Goal: Use online tool/utility: Utilize a website feature to perform a specific function

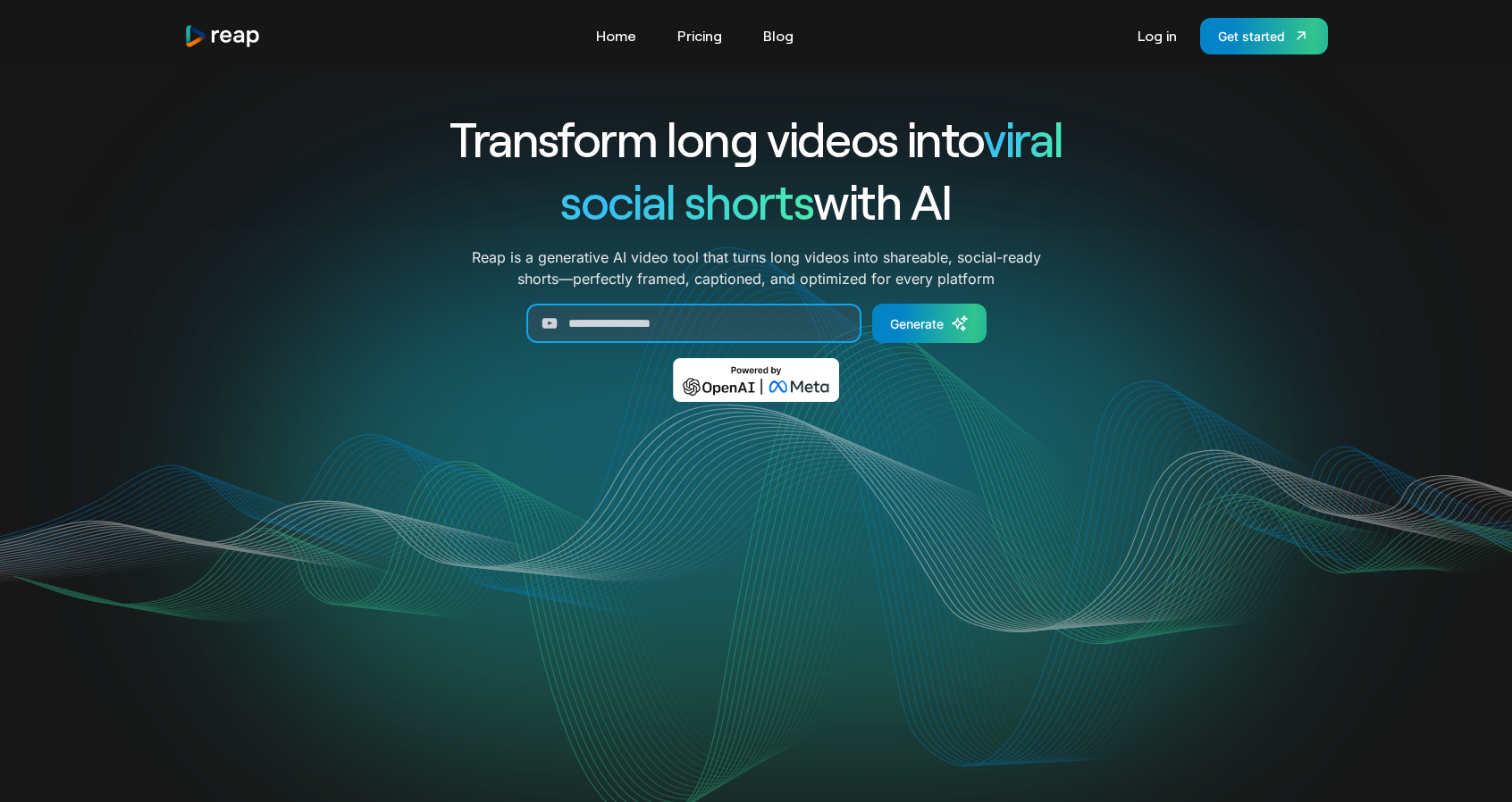
click at [583, 318] on input "Generate Form" at bounding box center [693, 323] width 335 height 39
paste input "**********"
type input "**********"
click at [1148, 32] on link "Log in" at bounding box center [1157, 36] width 57 height 28
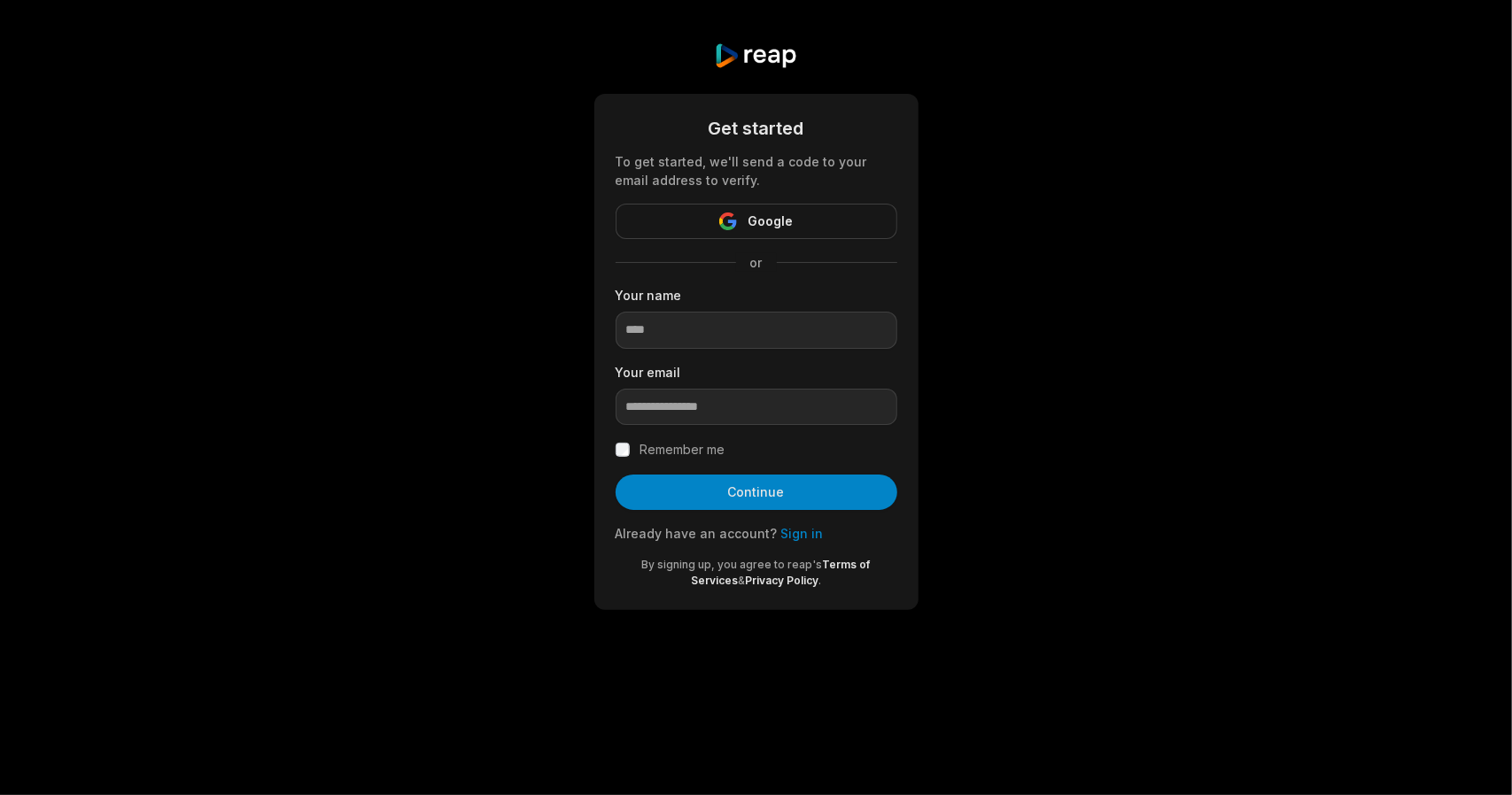
click at [799, 215] on button "Google" at bounding box center [756, 222] width 282 height 35
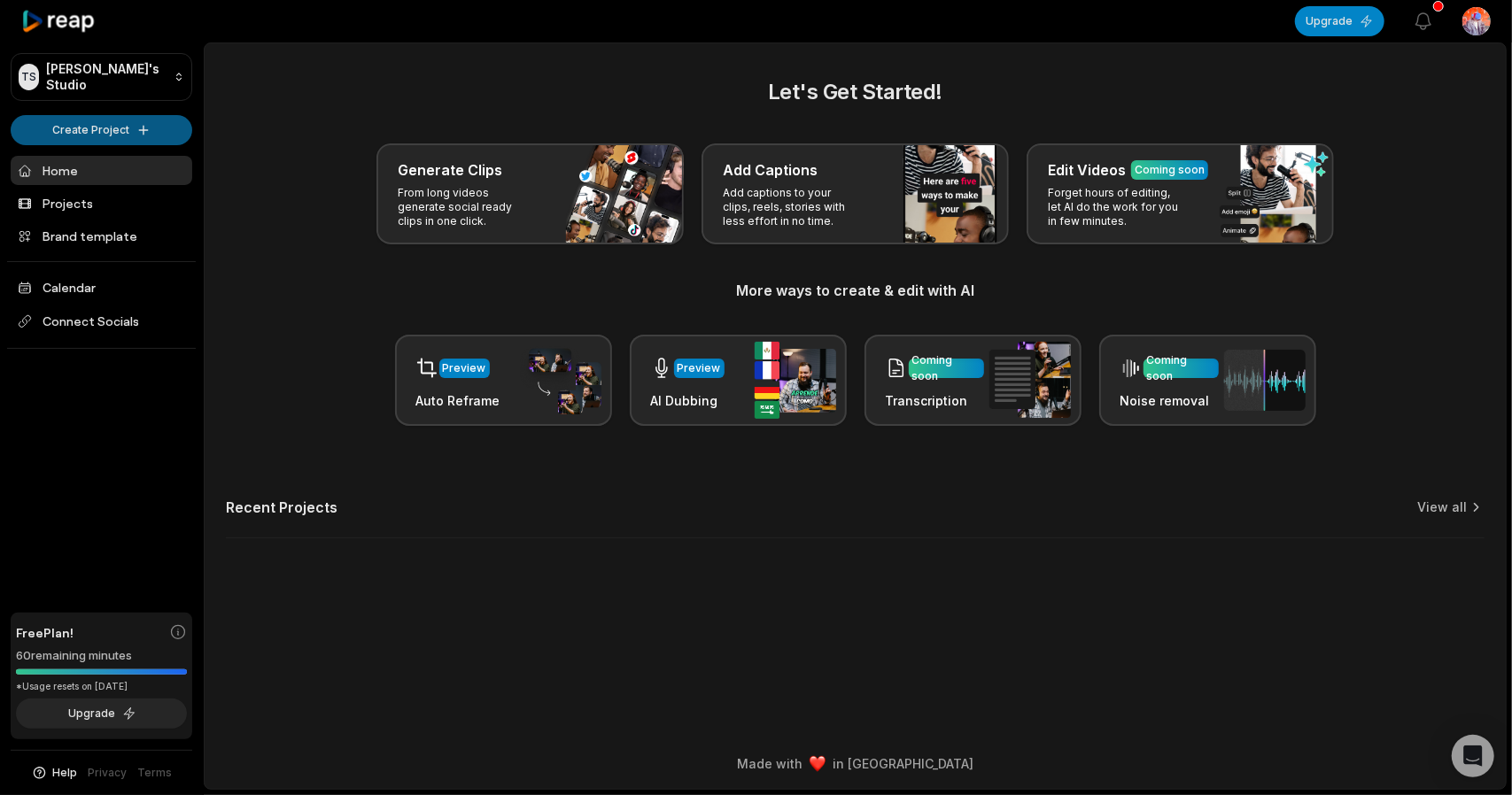
click at [114, 128] on html "[PERSON_NAME] Studio Create Project Home Projects Brand template Calendar Conne…" at bounding box center [756, 398] width 1512 height 795
click at [267, 113] on html "[PERSON_NAME] Studio Create Project Home Projects Brand template Calendar Conne…" at bounding box center [756, 398] width 1512 height 795
click at [113, 115] on html "[PERSON_NAME] Studio Create Project Home Projects Brand template Calendar Conne…" at bounding box center [756, 398] width 1512 height 795
click at [246, 142] on html "[PERSON_NAME] Studio Create Project Home Projects Brand template Calendar Conne…" at bounding box center [756, 398] width 1512 height 795
click at [61, 202] on link "Projects" at bounding box center [101, 203] width 182 height 29
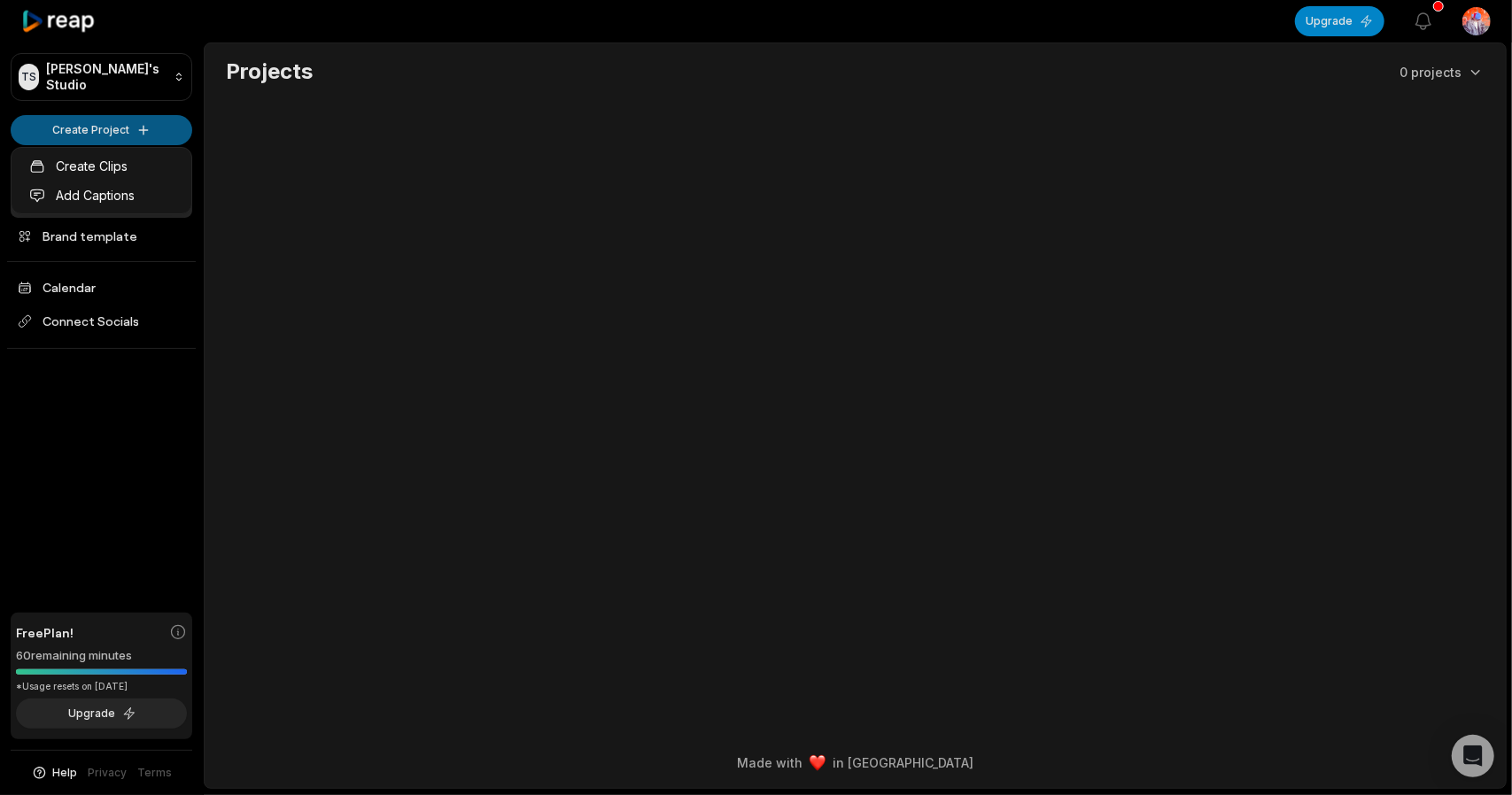
click at [138, 134] on html "TS Trung's Studio Create Project Home Projects Brand template Calendar Connect …" at bounding box center [756, 398] width 1512 height 795
click at [118, 162] on link "Create Clips" at bounding box center [101, 166] width 173 height 29
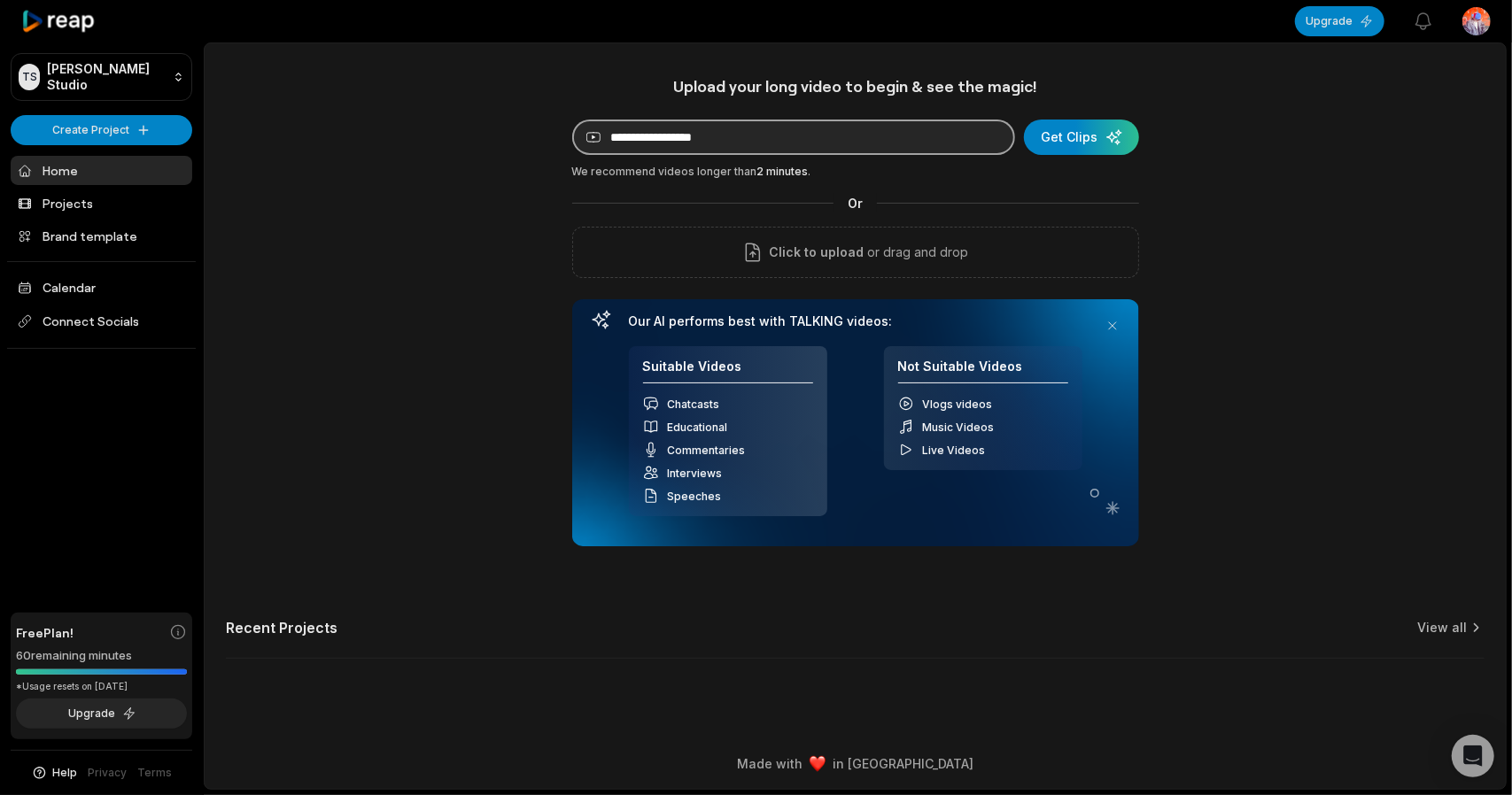
click at [790, 141] on input at bounding box center [794, 137] width 443 height 35
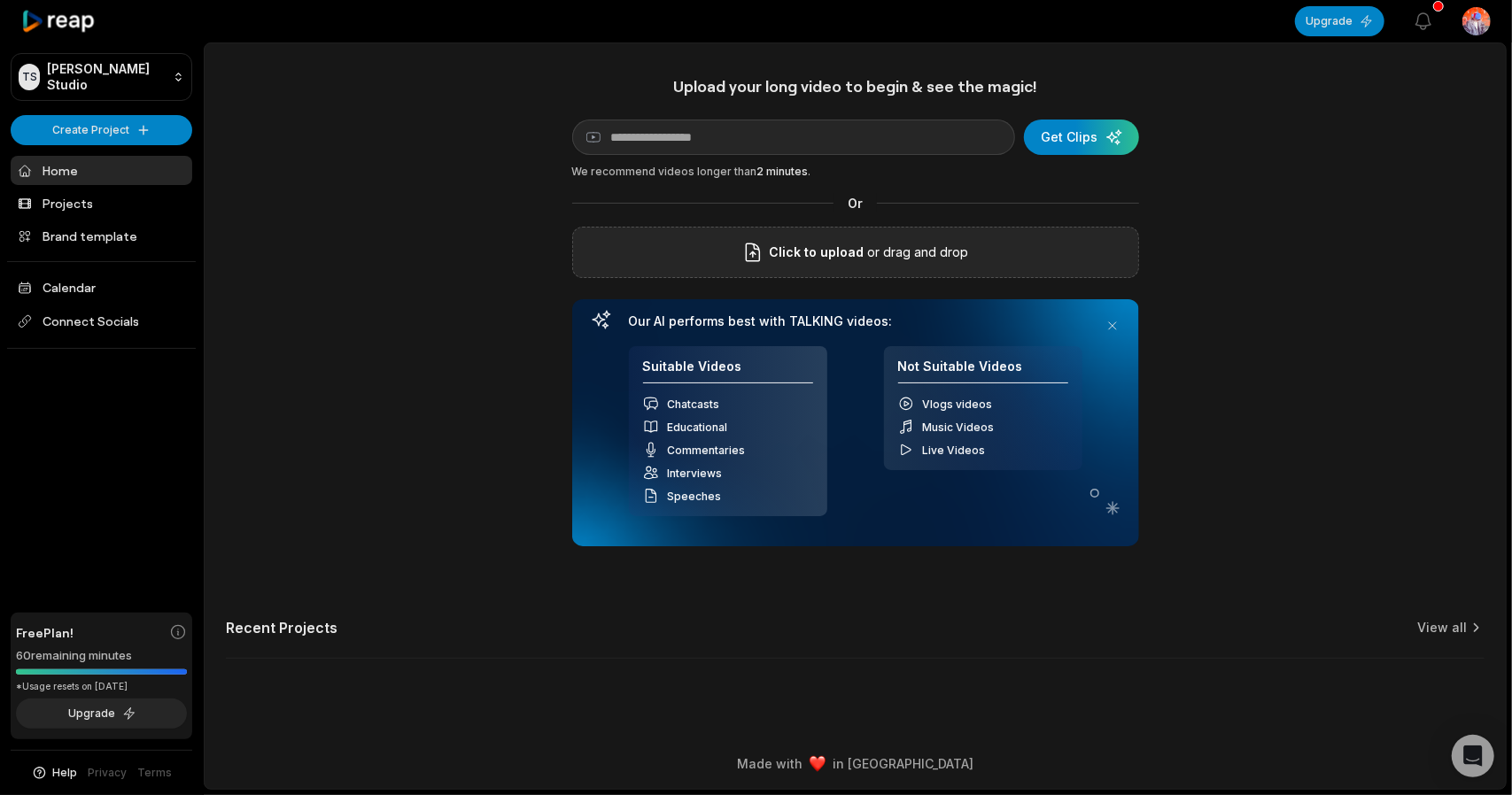
click at [763, 249] on icon at bounding box center [752, 252] width 21 height 21
click at [0, 0] on input "Click to upload" at bounding box center [0, 0] width 0 height 0
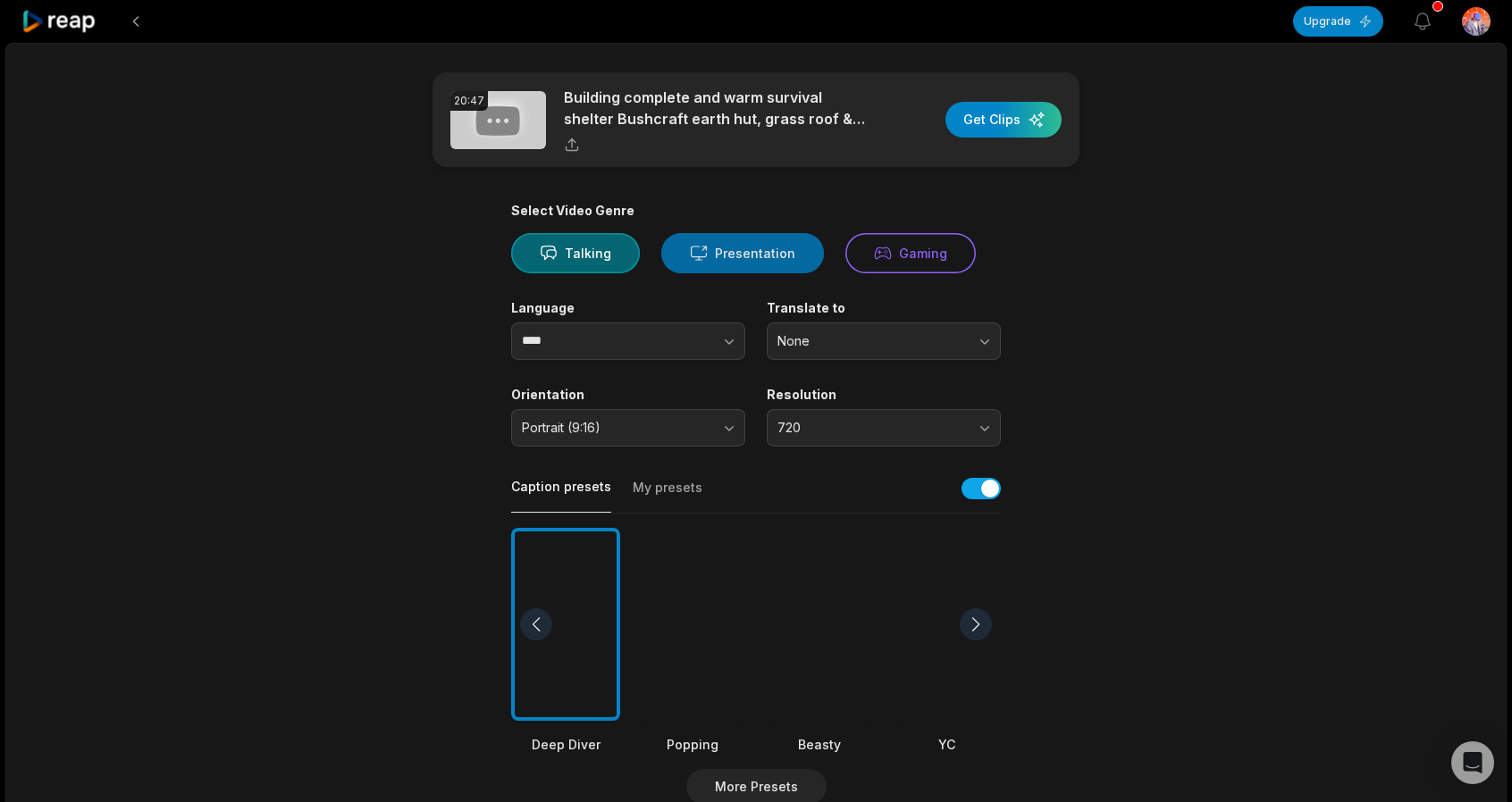
click at [732, 253] on button "Presentation" at bounding box center [742, 253] width 162 height 40
click at [603, 251] on button "Talking" at bounding box center [575, 253] width 129 height 40
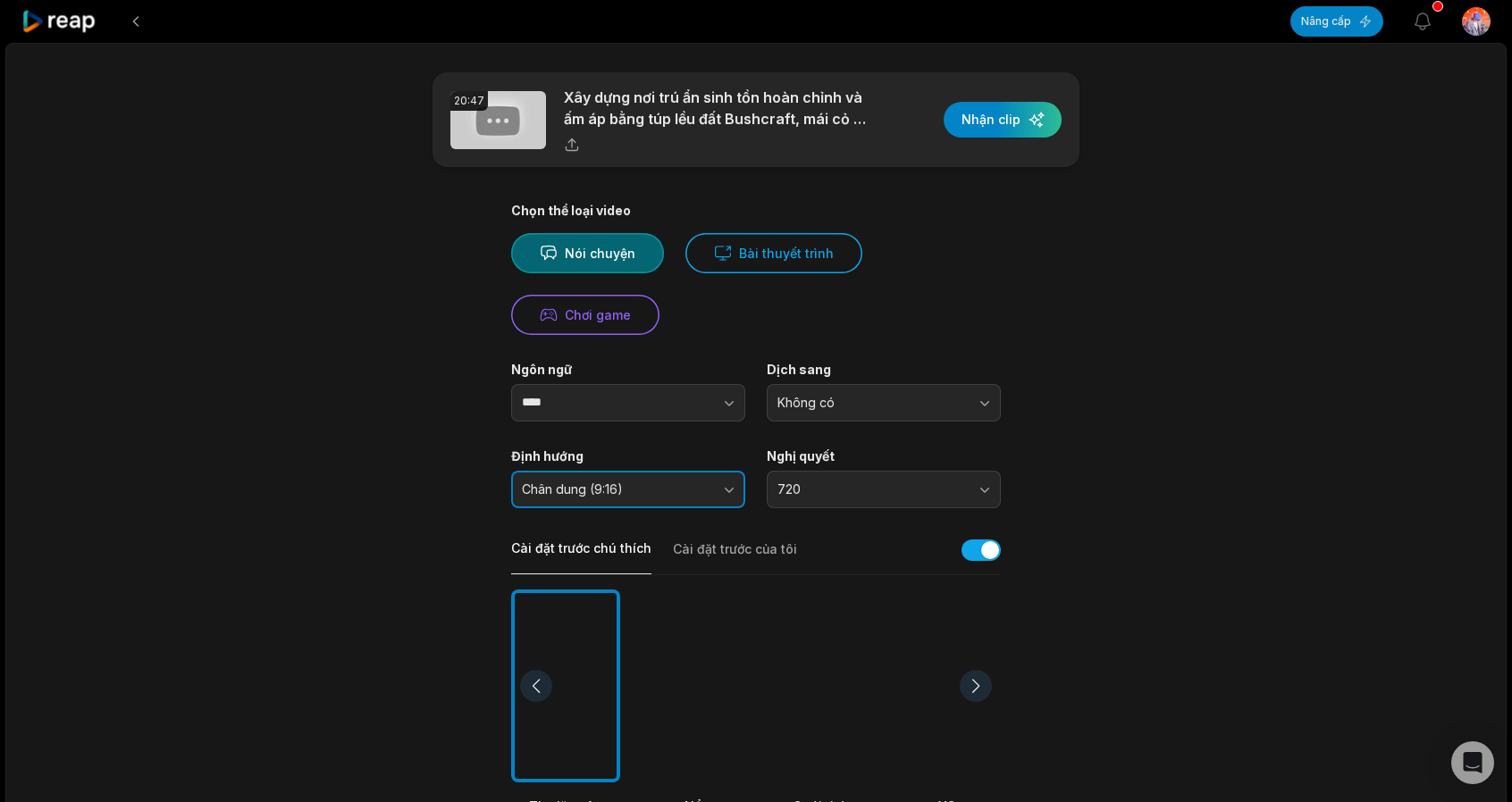
click at [671, 501] on button "Chân dung (9:16)" at bounding box center [627, 489] width 234 height 38
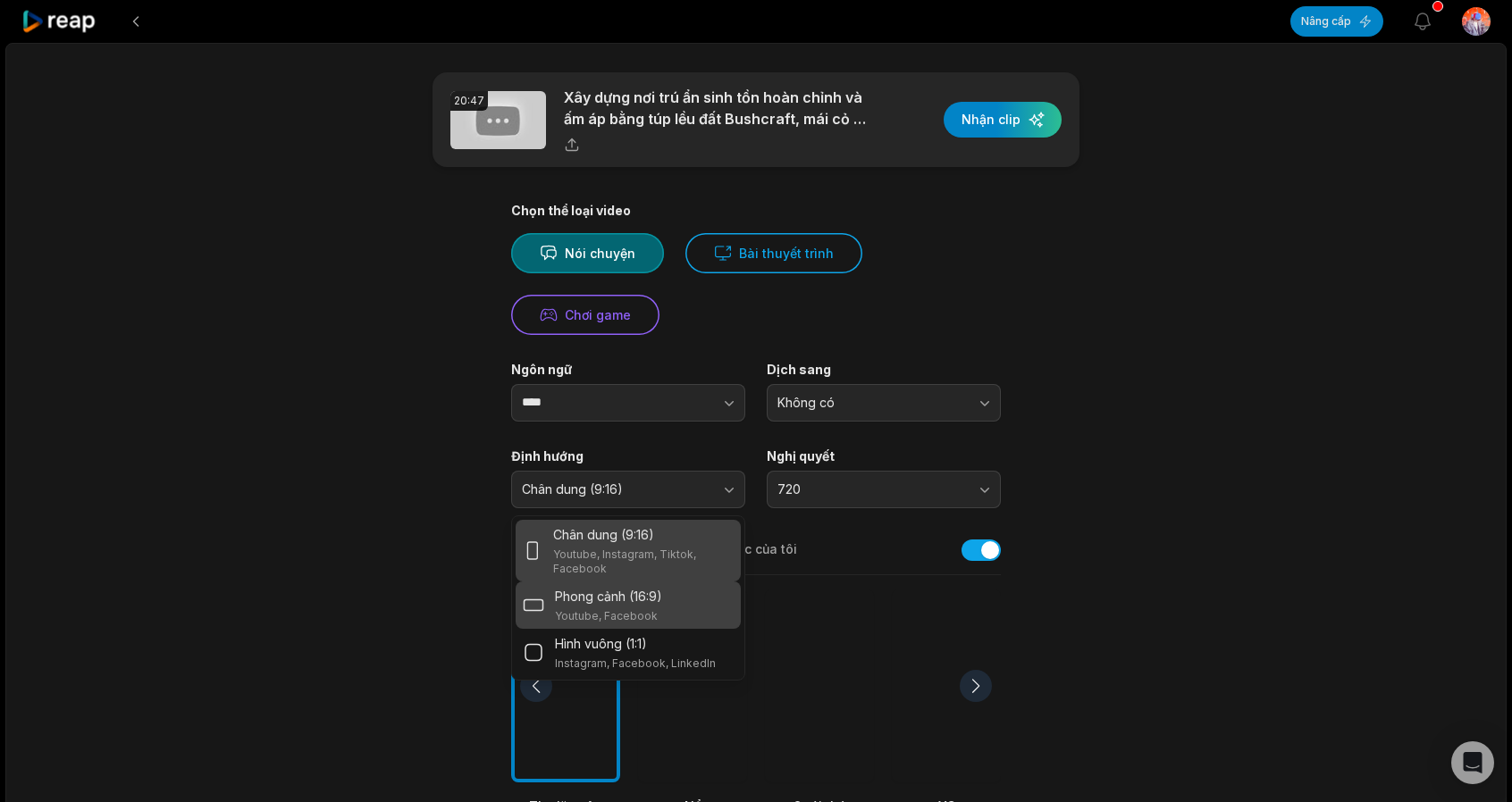
click at [611, 605] on div "Phong cảnh (16:9) Youtube, Facebook" at bounding box center [609, 605] width 107 height 37
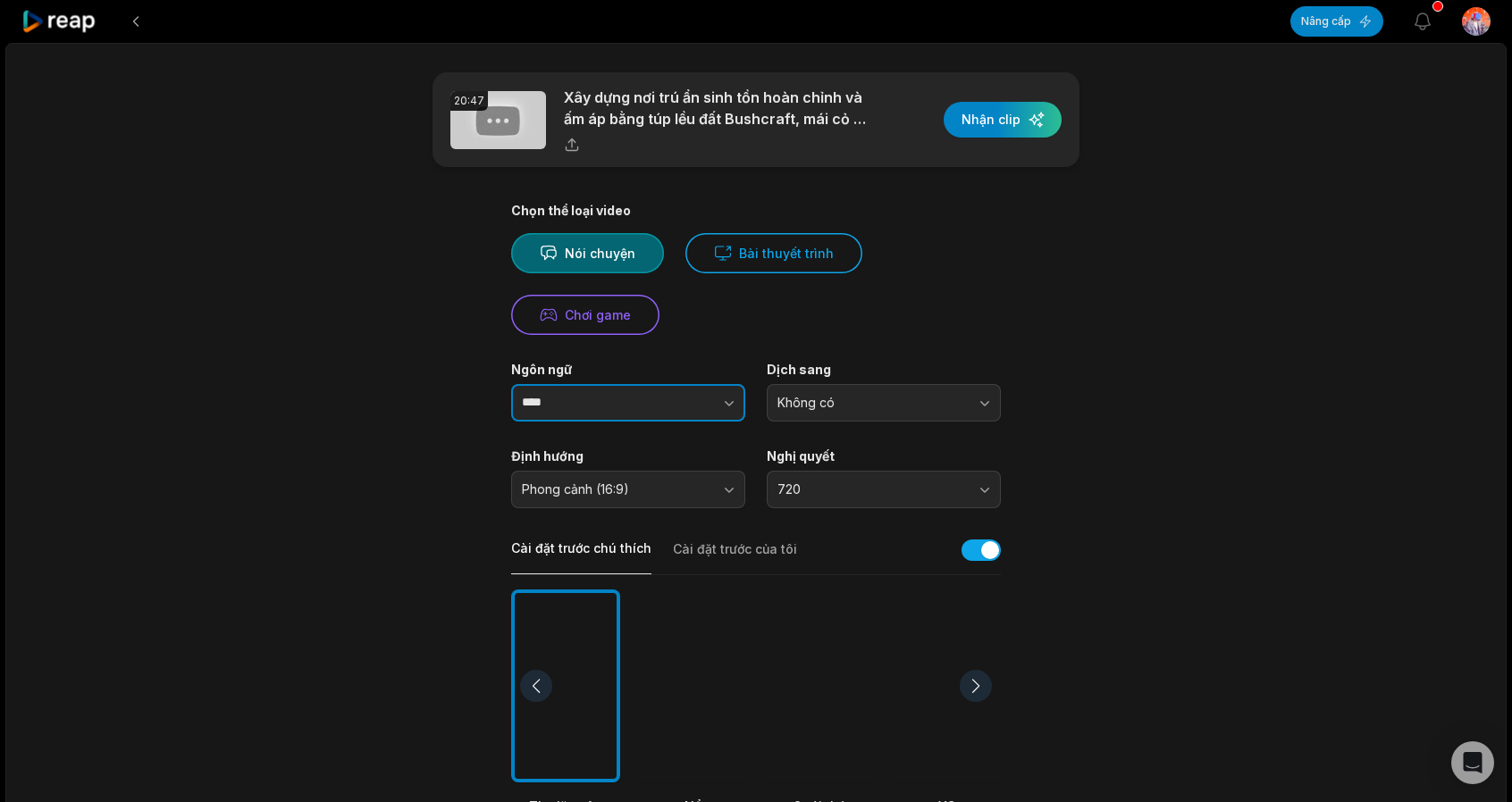
click at [702, 409] on button "button" at bounding box center [694, 403] width 101 height 38
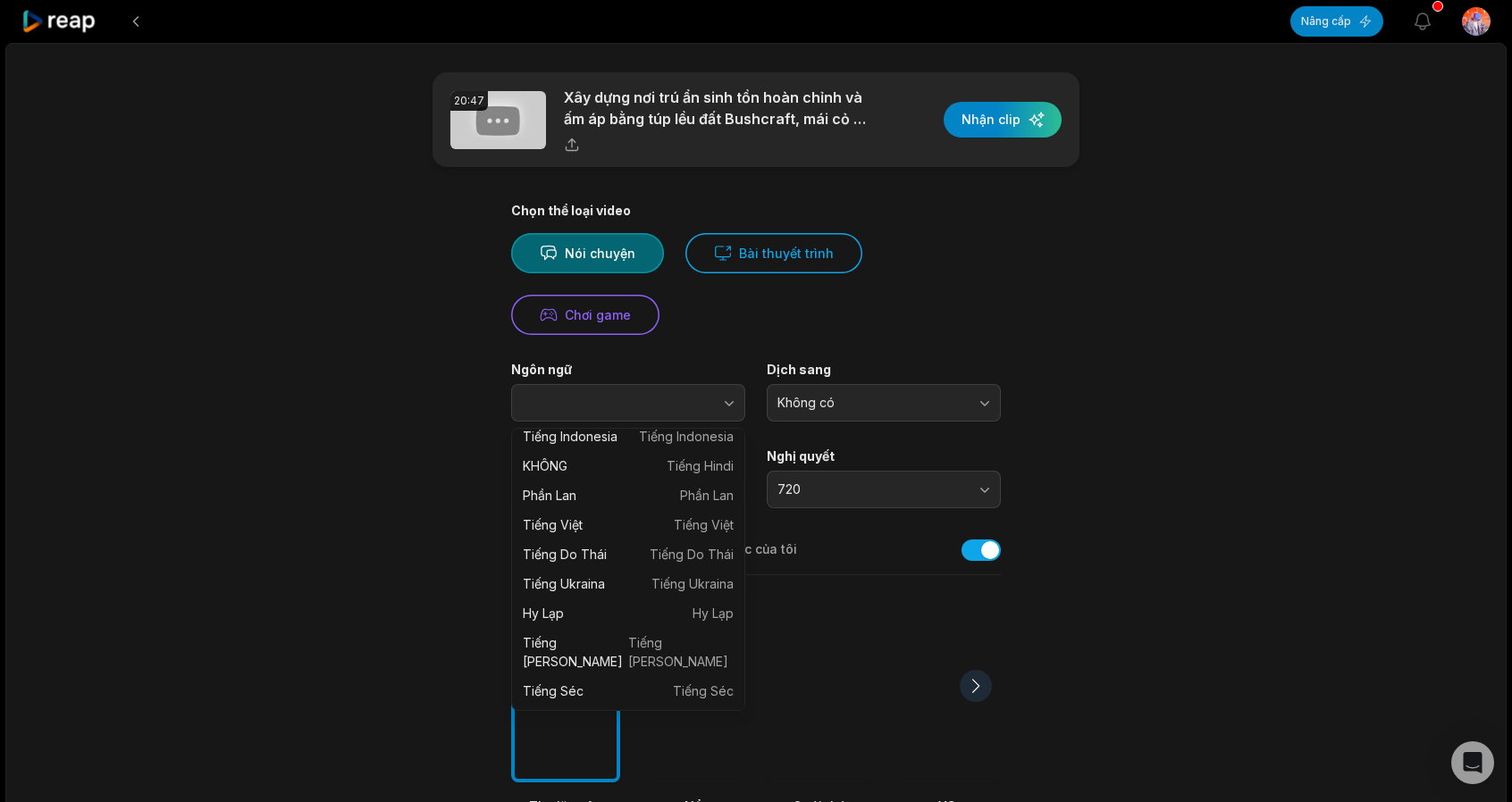
scroll to position [536, 0]
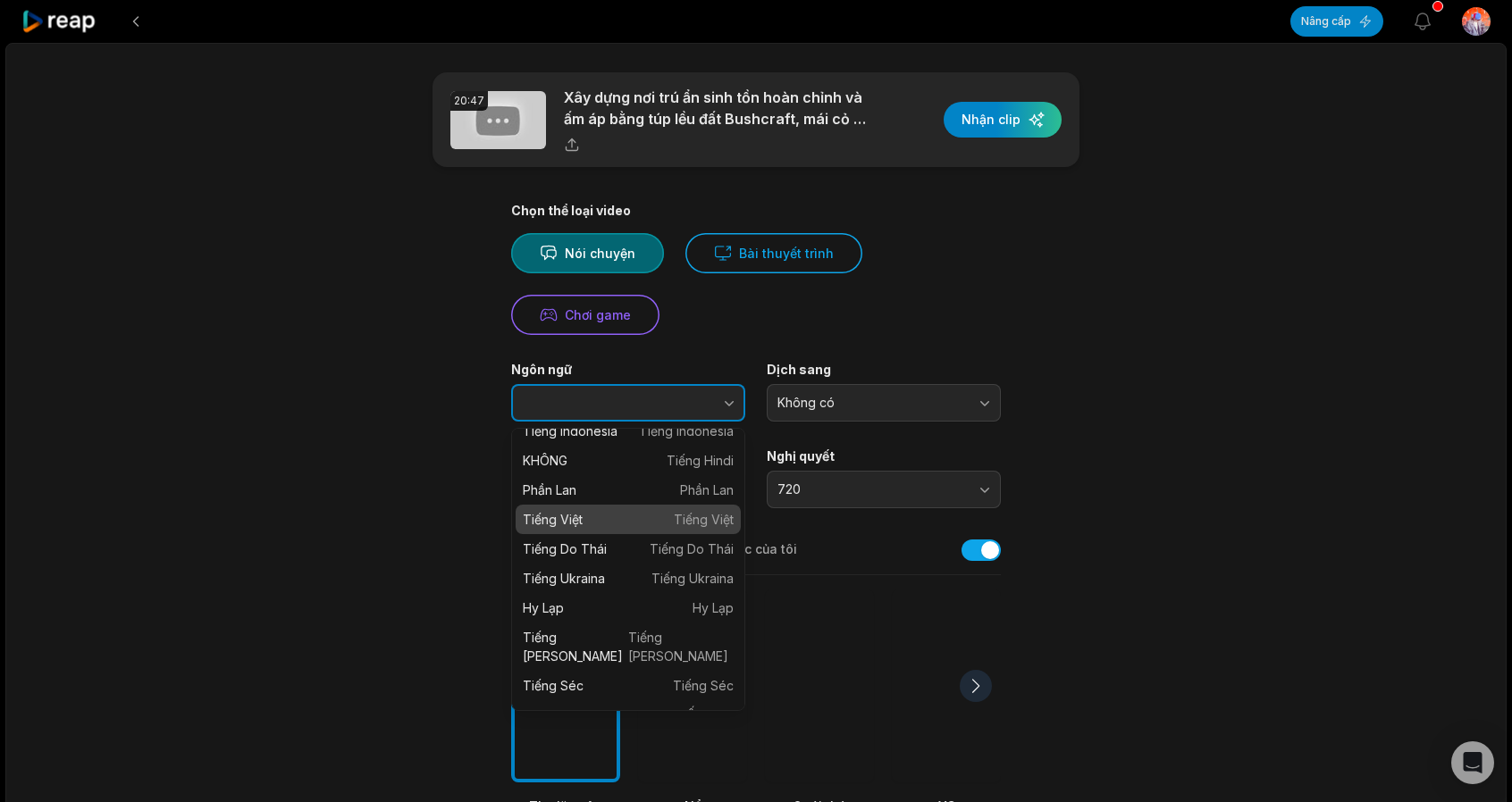
type input "**********"
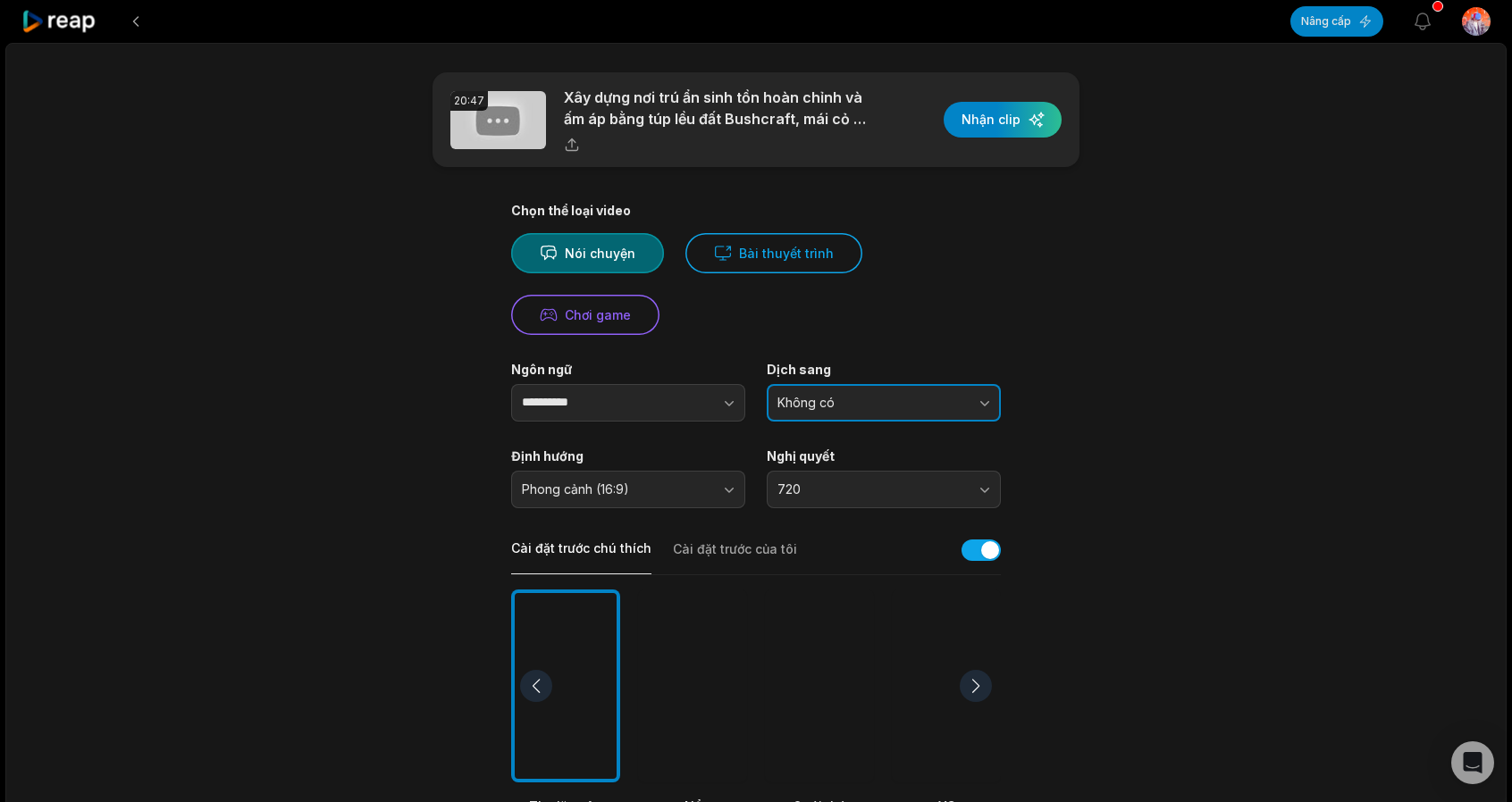
click at [882, 397] on span "Không có" at bounding box center [872, 402] width 188 height 16
click at [882, 395] on span "Không có" at bounding box center [872, 402] width 188 height 16
click at [888, 405] on span "Không có" at bounding box center [872, 402] width 188 height 16
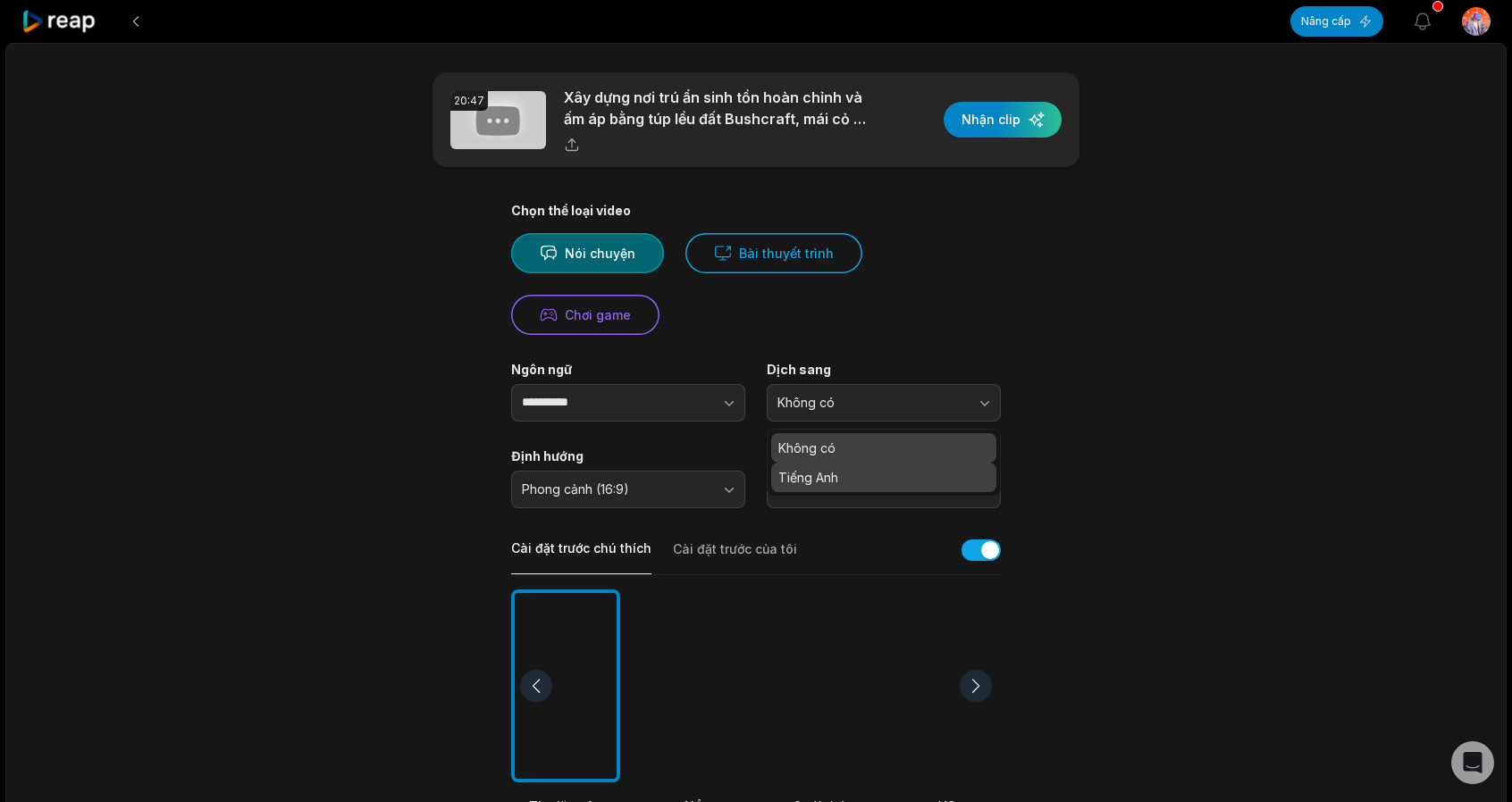
click at [835, 469] on p "Tiếng Anh" at bounding box center [884, 478] width 211 height 19
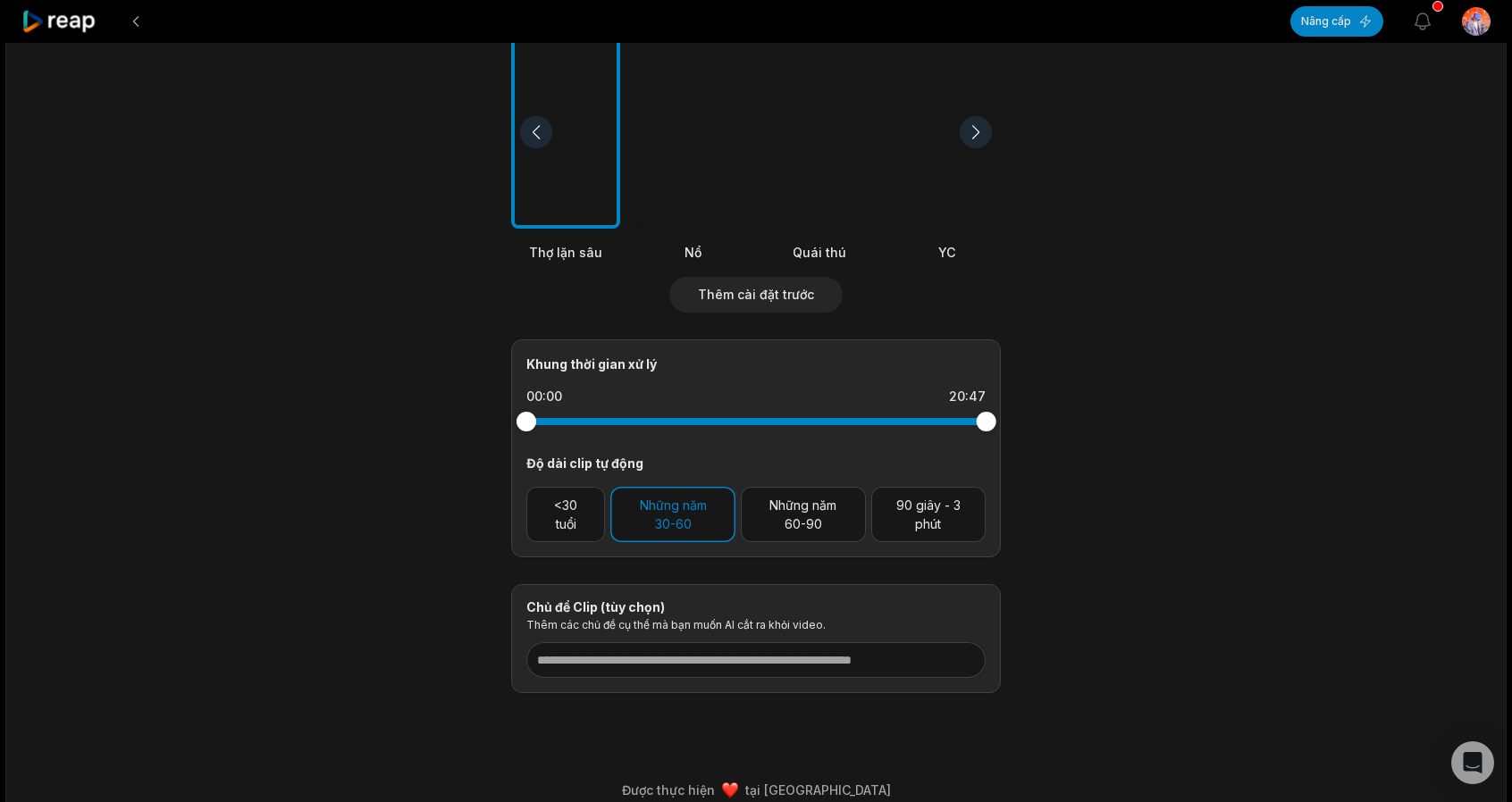
scroll to position [571, 0]
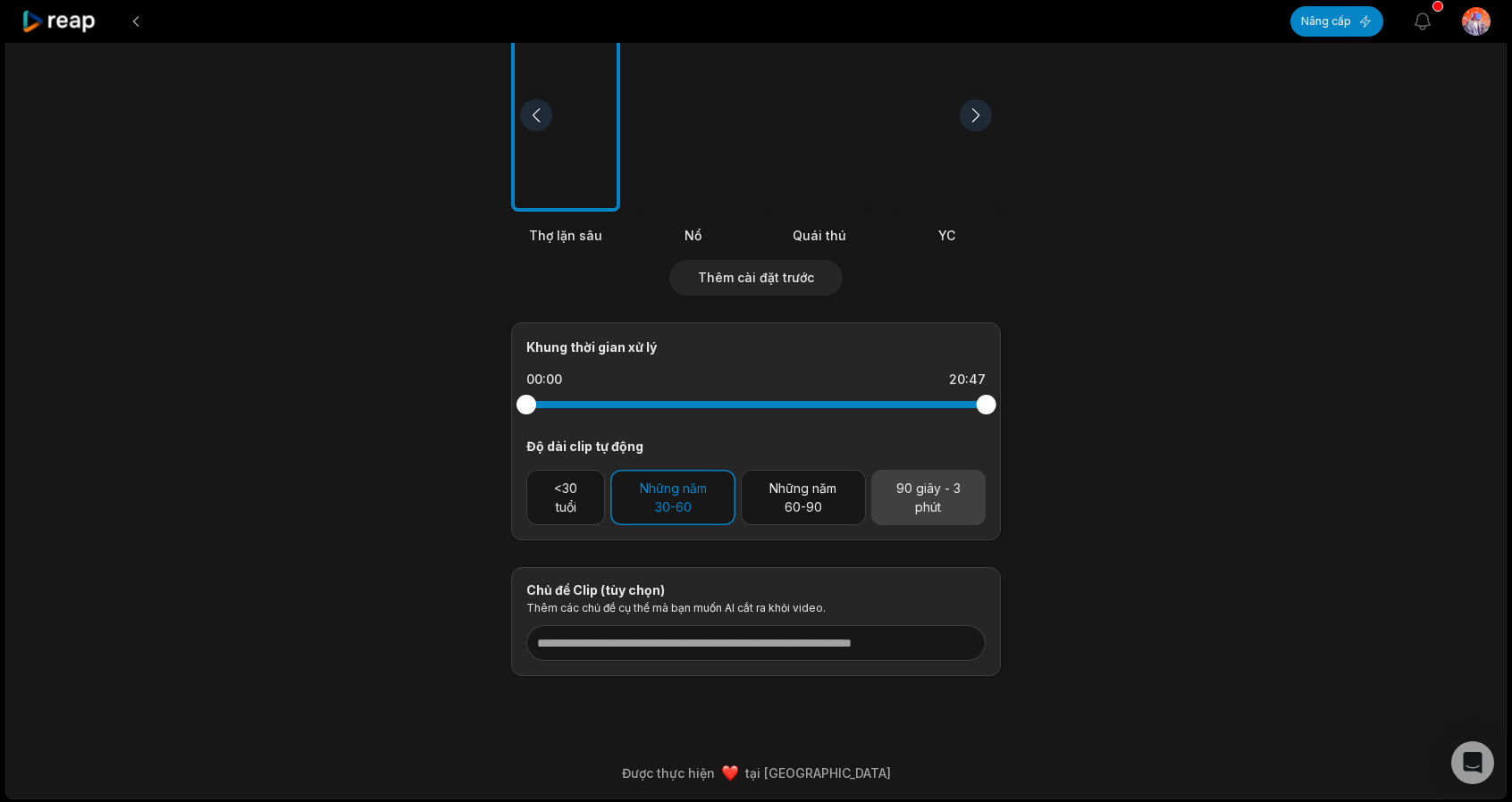
click at [927, 488] on font "90 giây - 3 phút" at bounding box center [928, 498] width 64 height 34
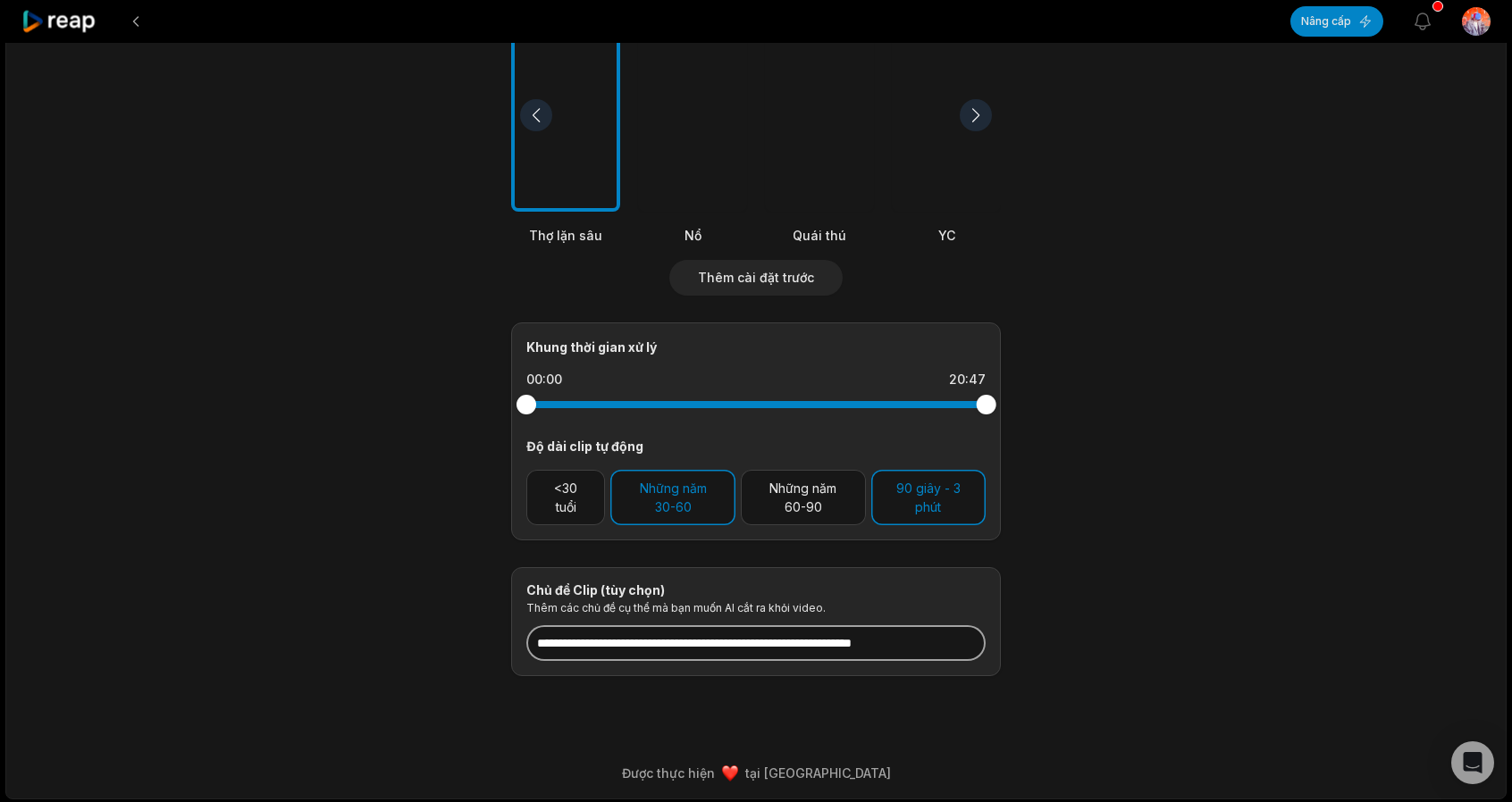
drag, startPoint x: 645, startPoint y: 639, endPoint x: 908, endPoint y: 634, distance: 263.0
click at [908, 634] on input at bounding box center [755, 643] width 459 height 36
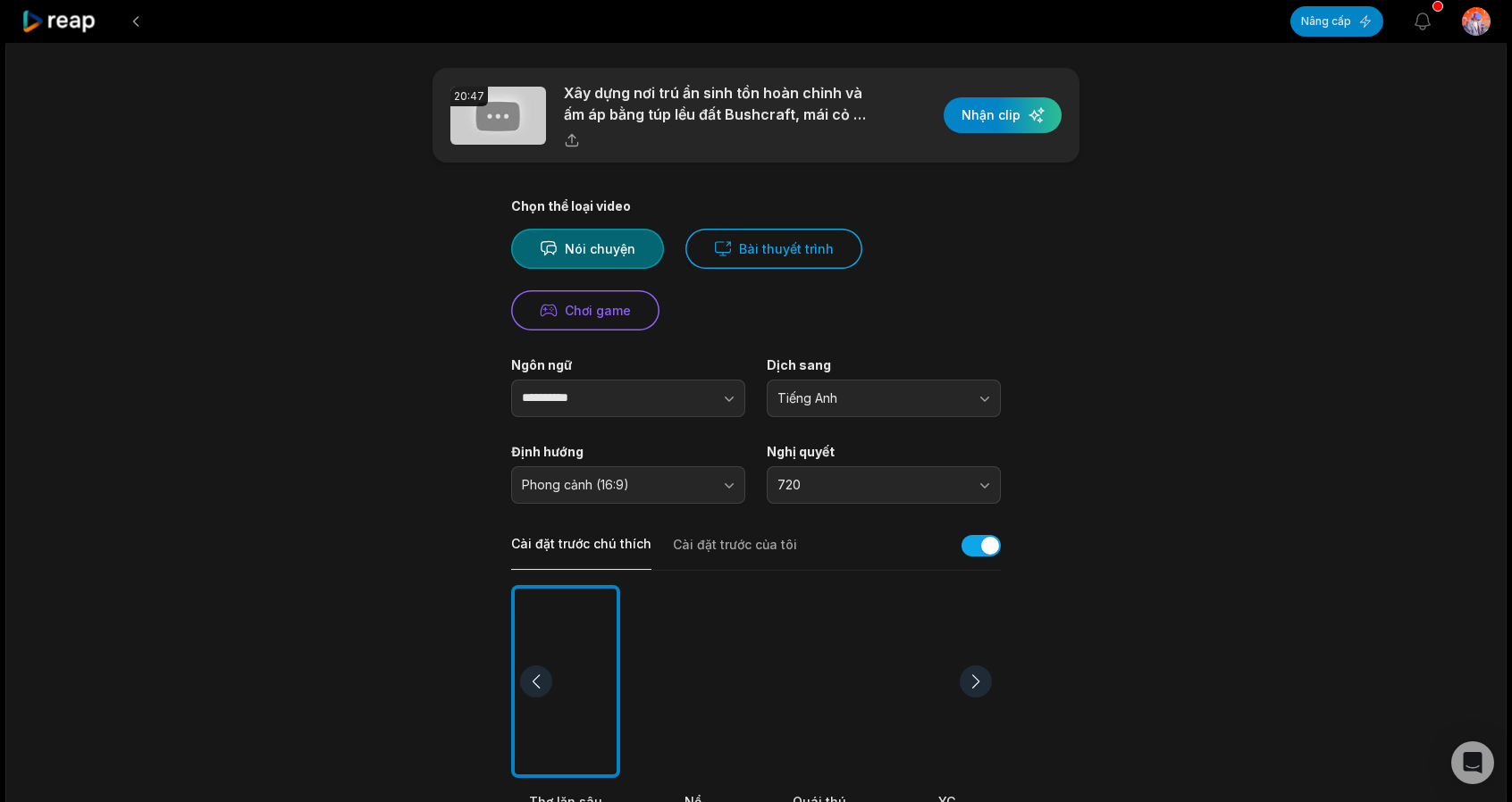
scroll to position [0, 0]
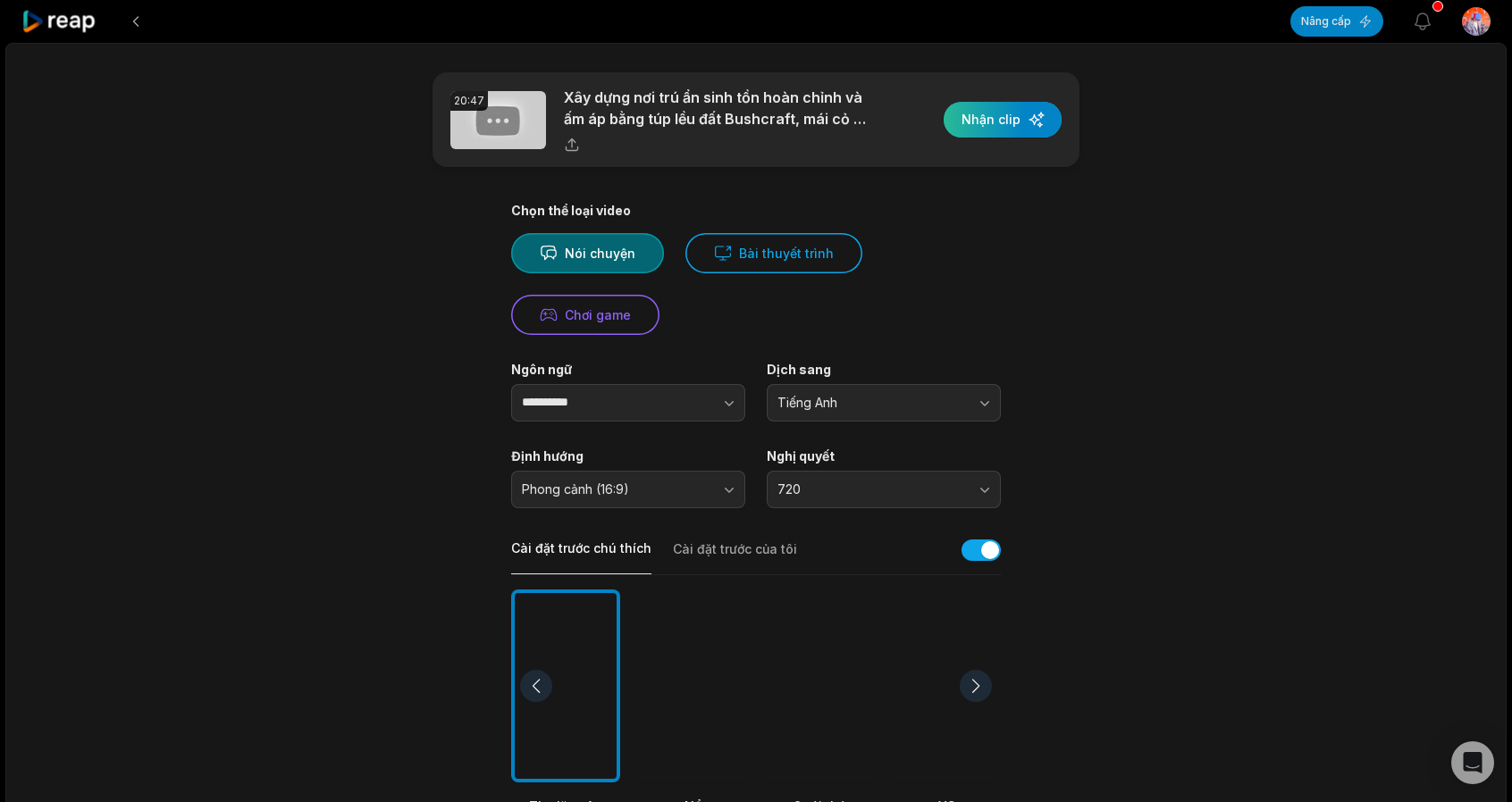
click at [1012, 124] on div "button" at bounding box center [1003, 119] width 118 height 36
click at [836, 688] on div at bounding box center [819, 686] width 109 height 193
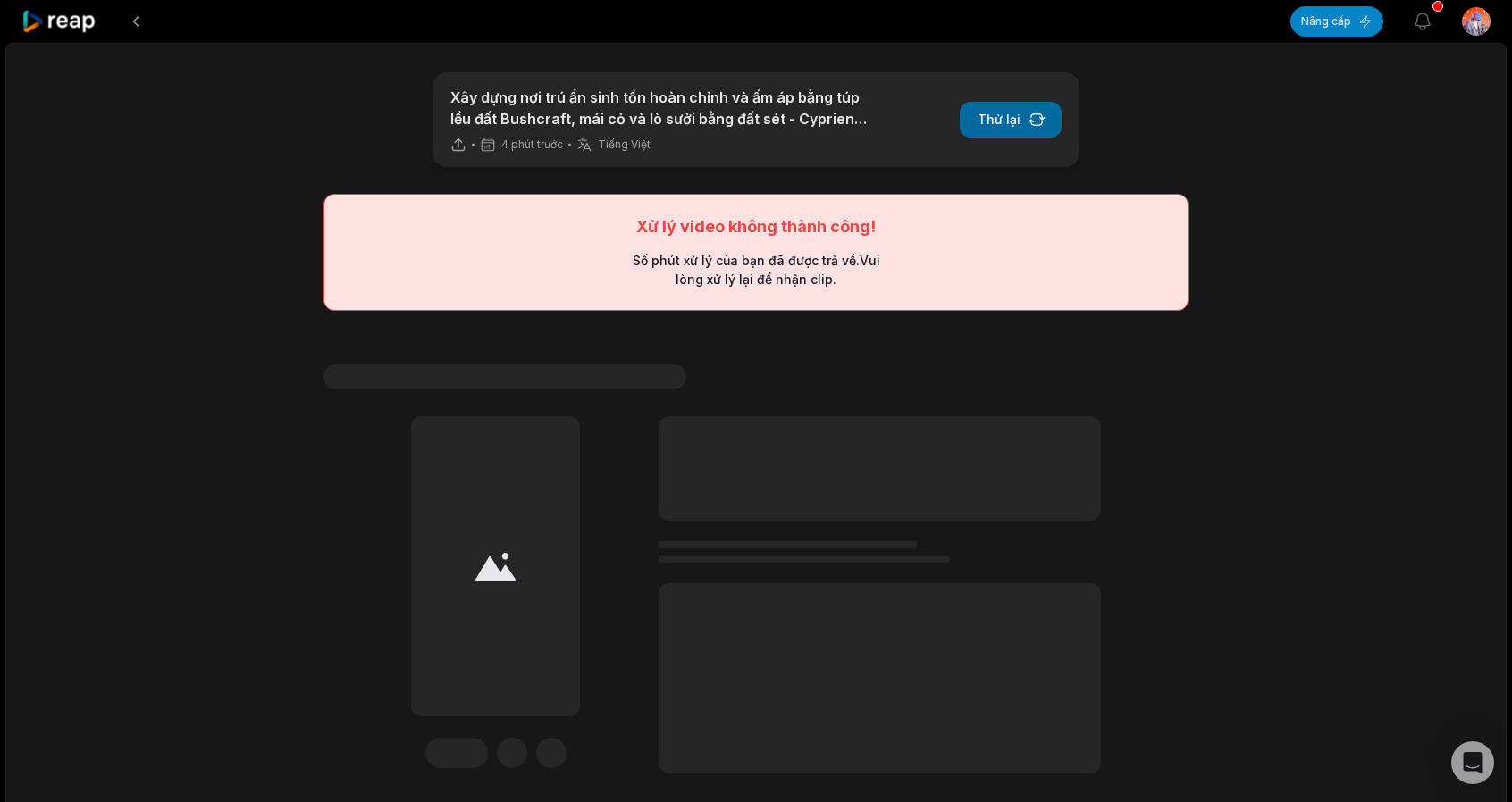
click at [1051, 116] on button "Thử lại" at bounding box center [1011, 119] width 101 height 36
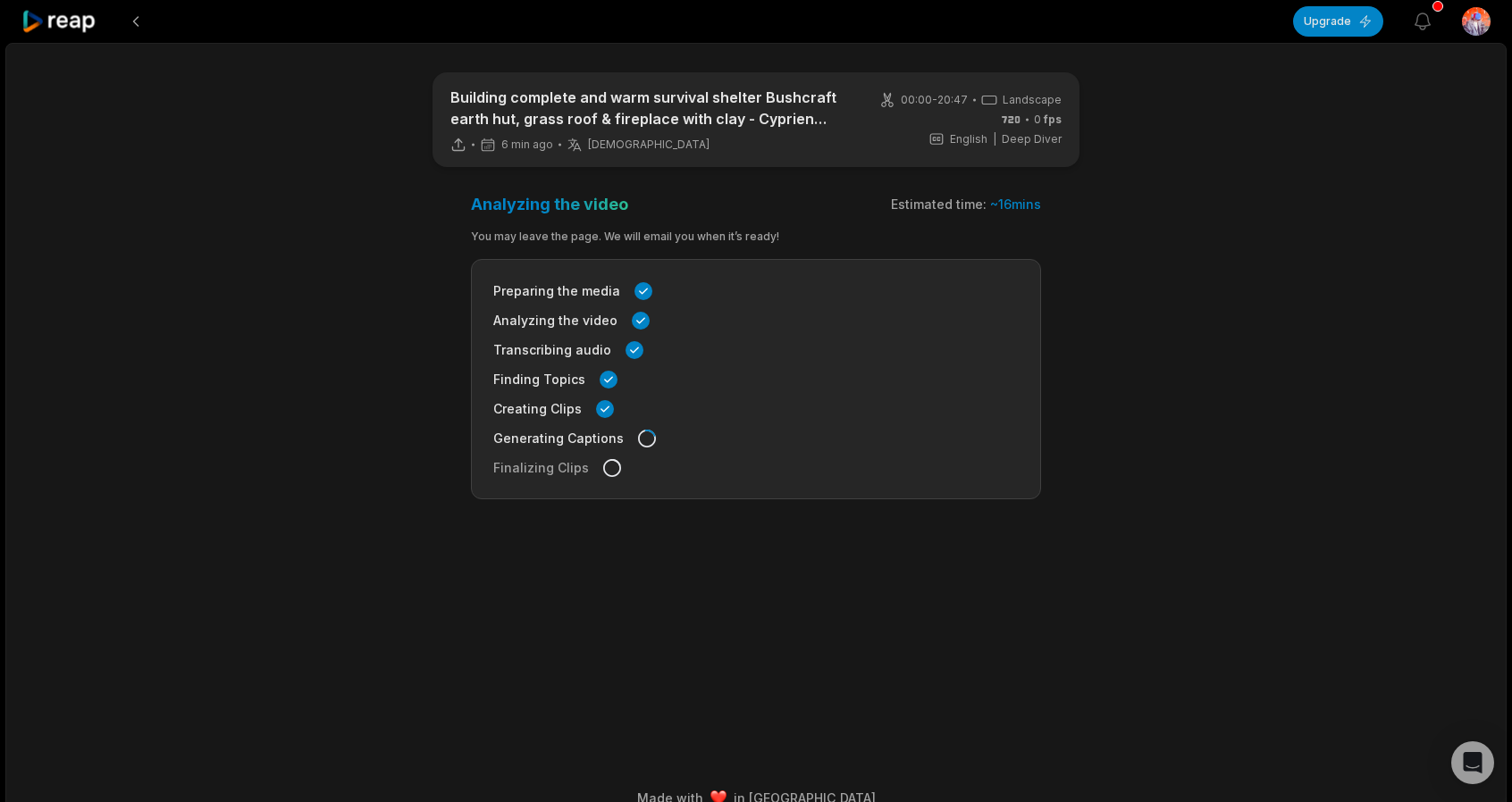
click at [1187, 191] on main "Building complete and warm survival shelter Bushcraft earth hut, grass roof & f…" at bounding box center [755, 383] width 865 height 623
click at [507, 149] on span "6 min ago" at bounding box center [527, 145] width 52 height 14
click at [485, 144] on icon at bounding box center [487, 145] width 16 height 16
click at [589, 442] on span "Generating Captions" at bounding box center [558, 439] width 131 height 19
click at [582, 433] on span "Generating Captions" at bounding box center [558, 439] width 131 height 19
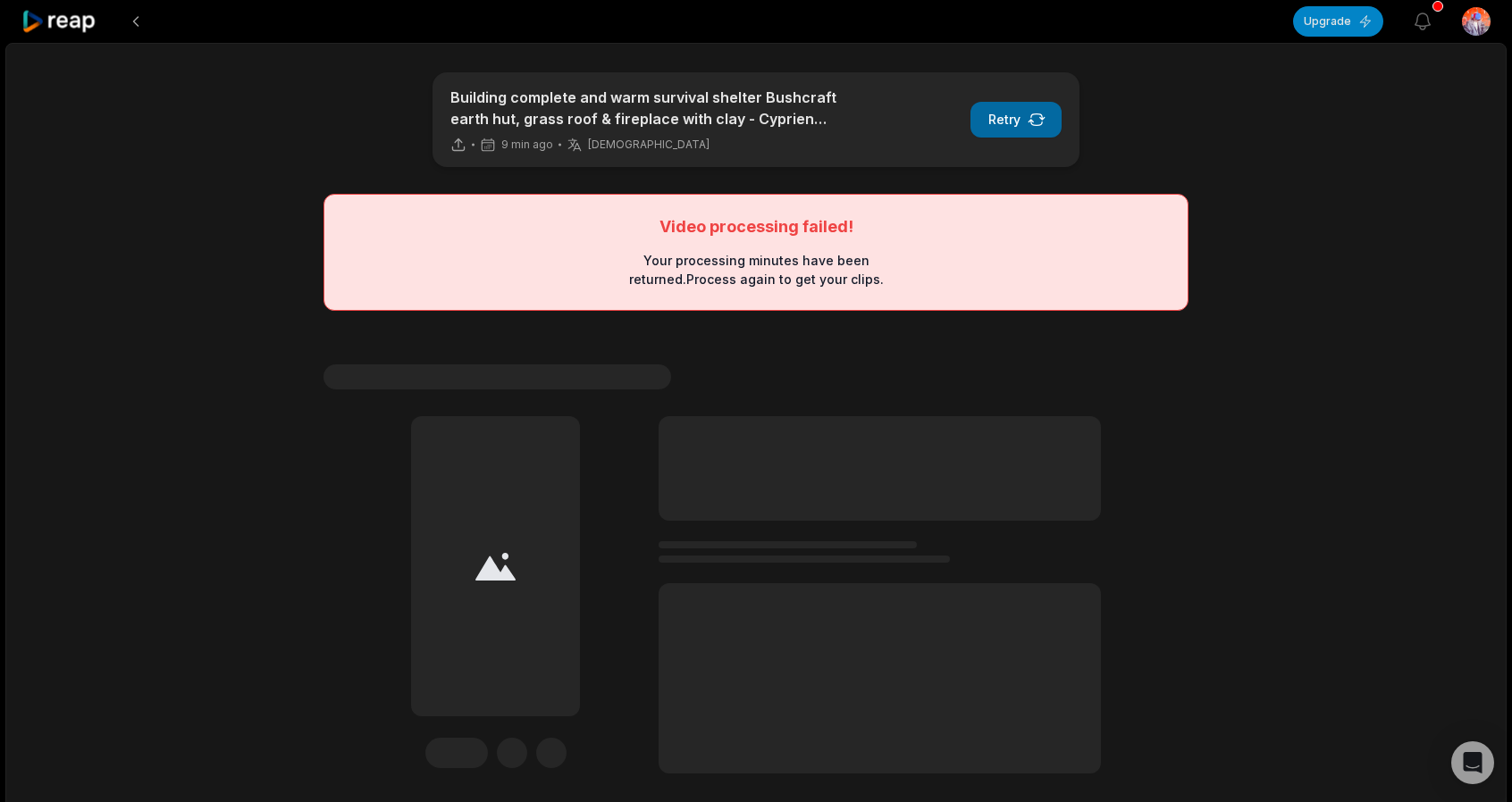
click at [1013, 117] on button "Retry" at bounding box center [1015, 119] width 91 height 36
click at [1020, 119] on button "Retry" at bounding box center [1015, 119] width 91 height 36
click at [1040, 109] on button "Retry" at bounding box center [1015, 119] width 91 height 36
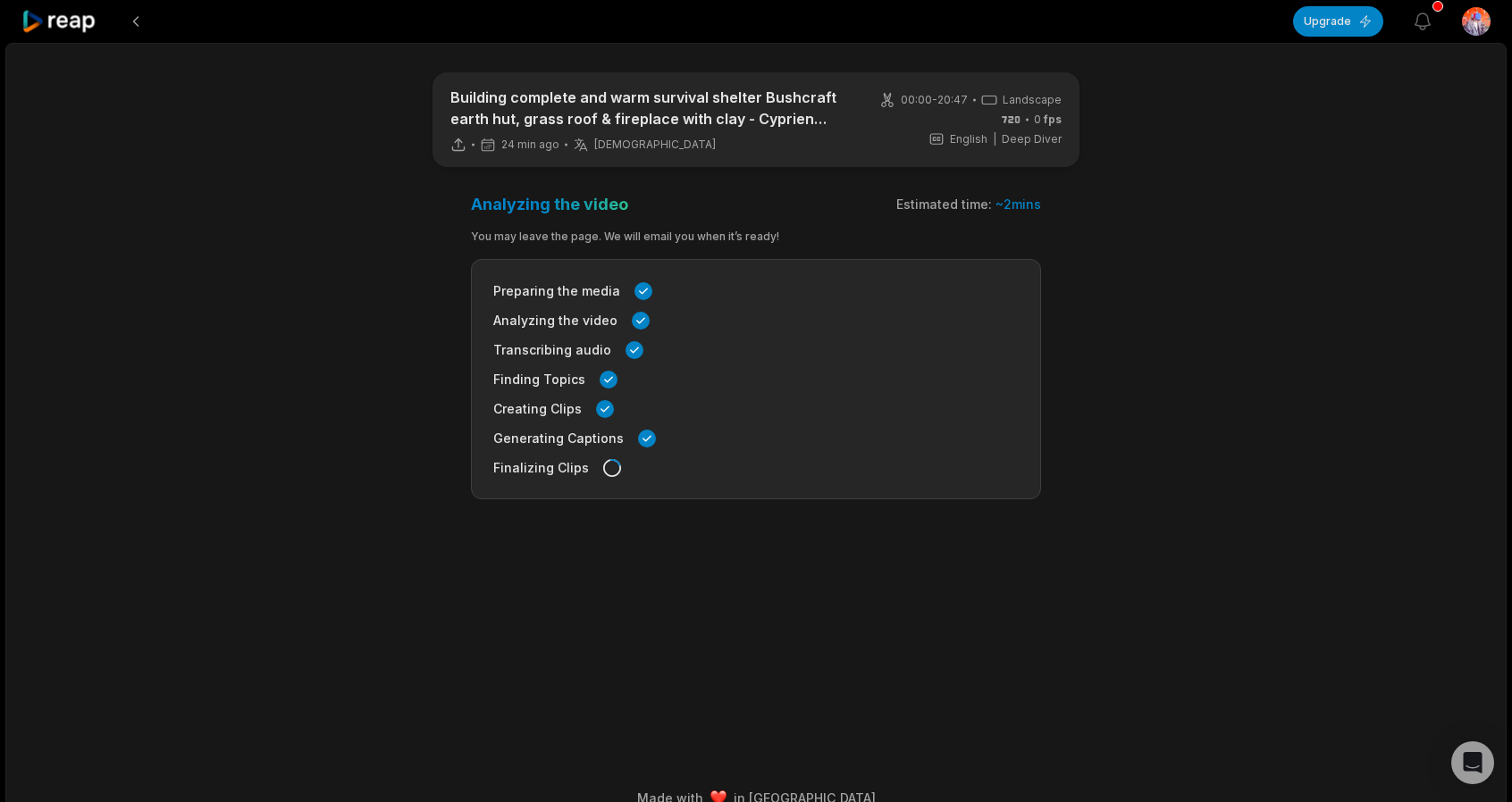
click at [983, 123] on div "00:00 - 20:47 Landscape 0 fps English en | Deep Diver" at bounding box center [970, 119] width 182 height 55
click at [611, 458] on div "Finalizing Clips" at bounding box center [755, 468] width 525 height 19
click at [611, 459] on div "Preparing the media Analyzing the video Transcribing audio Finding Topics Creat…" at bounding box center [755, 379] width 570 height 240
click at [610, 456] on div "Preparing the media Analyzing the video Transcribing audio Finding Topics Creat…" at bounding box center [755, 379] width 570 height 240
click at [609, 456] on div "Preparing the media Analyzing the video Transcribing audio Finding Topics Creat…" at bounding box center [755, 379] width 570 height 240
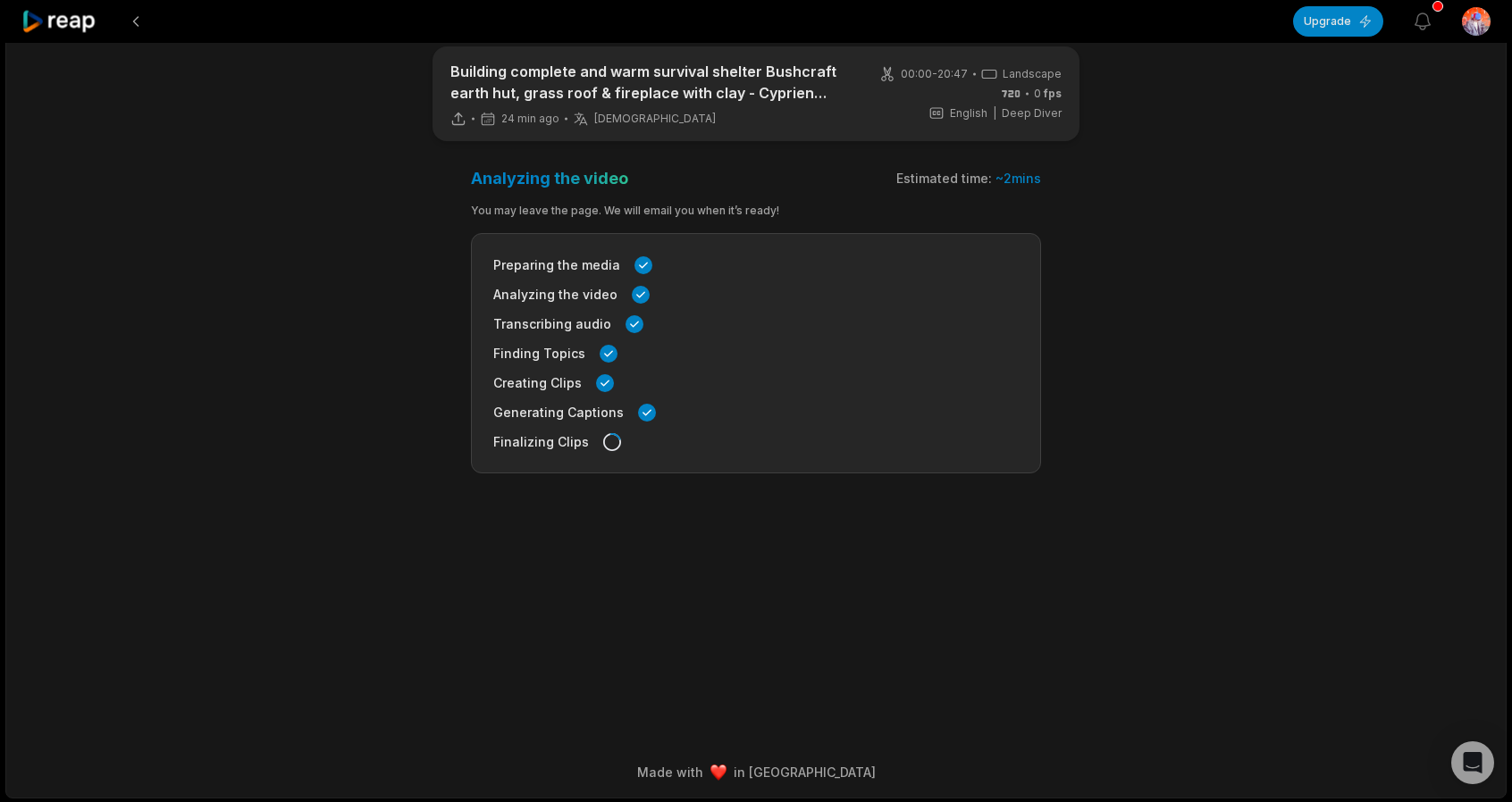
scroll to position [27, 0]
click at [1423, 27] on icon "button" at bounding box center [1422, 21] width 22 height 22
click at [1111, 236] on main "Building complete and warm survival shelter Bushcraft earth hut, grass roof & f…" at bounding box center [755, 357] width 865 height 623
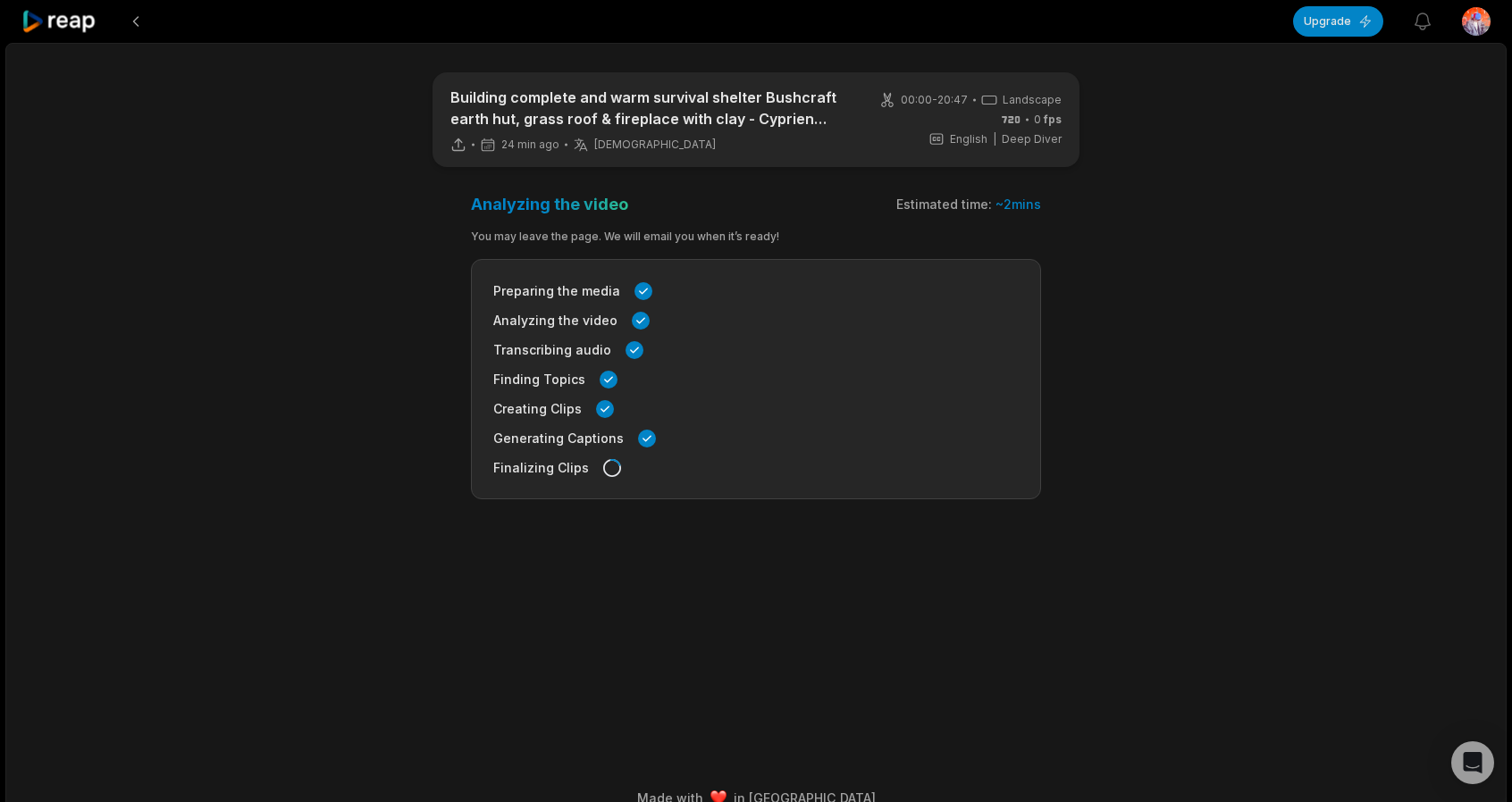
scroll to position [0, 0]
click at [972, 201] on div "Estimated time: ~ 2 mins" at bounding box center [968, 204] width 145 height 18
drag, startPoint x: 482, startPoint y: 209, endPoint x: 638, endPoint y: 258, distance: 163.5
click at [604, 252] on div "Analyzing the video Estimated time: ~ 2 mins You may leave the page. We will em…" at bounding box center [755, 346] width 570 height 305
click at [722, 265] on div "Preparing the media Analyzing the video Transcribing audio Finding Topics Creat…" at bounding box center [755, 379] width 570 height 240
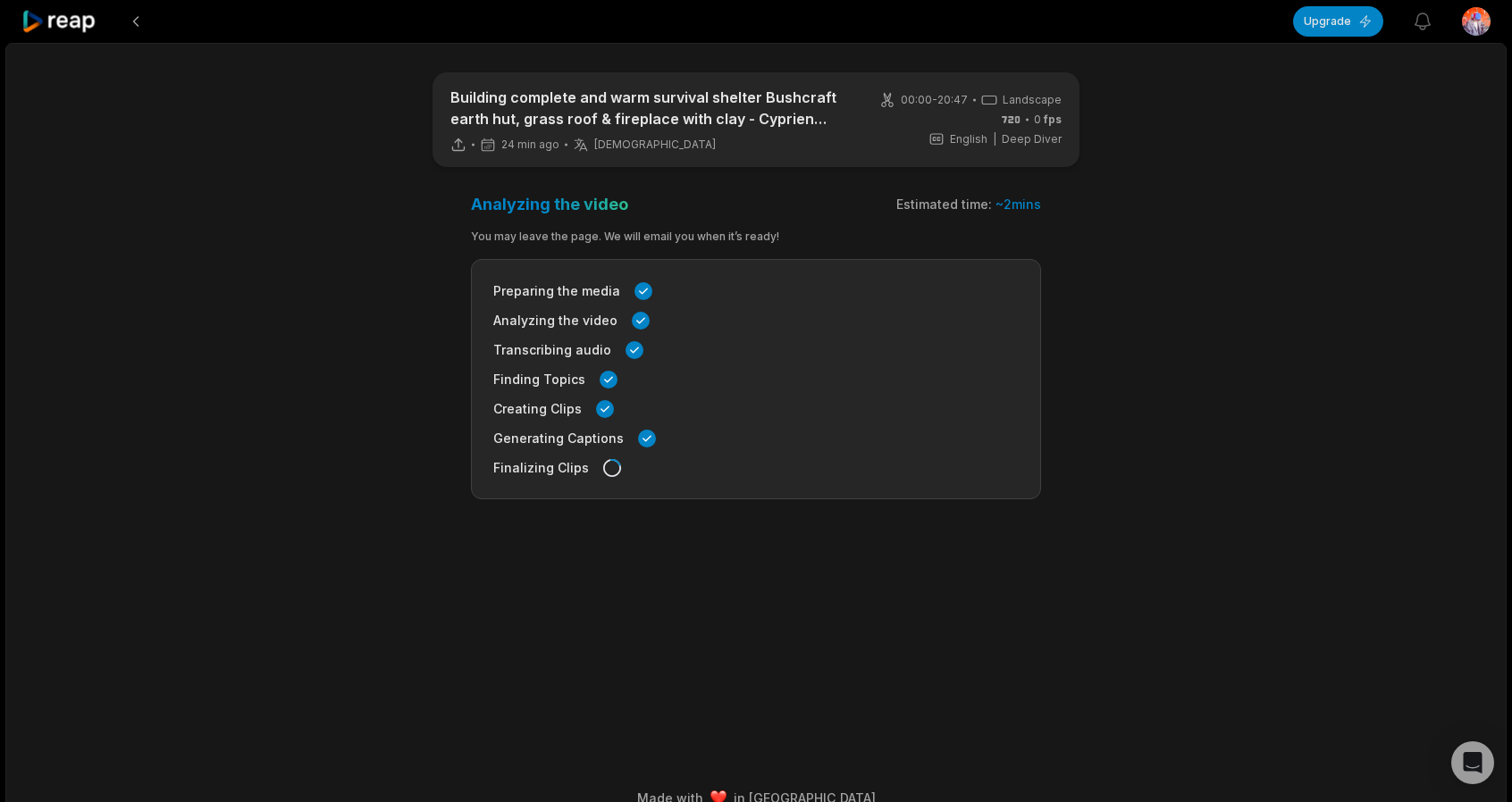
drag, startPoint x: 463, startPoint y: 211, endPoint x: 475, endPoint y: 211, distance: 12.0
click at [470, 211] on main "Building complete and warm survival shelter Bushcraft earth hut, grass roof & f…" at bounding box center [755, 383] width 865 height 623
drag, startPoint x: 536, startPoint y: 223, endPoint x: 572, endPoint y: 226, distance: 36.1
click at [572, 226] on div "Analyzing the video Estimated time: ~ 2 mins You may leave the page. We will em…" at bounding box center [755, 346] width 570 height 305
click at [477, 205] on h3 "Analyzing the video" at bounding box center [548, 204] width 157 height 21
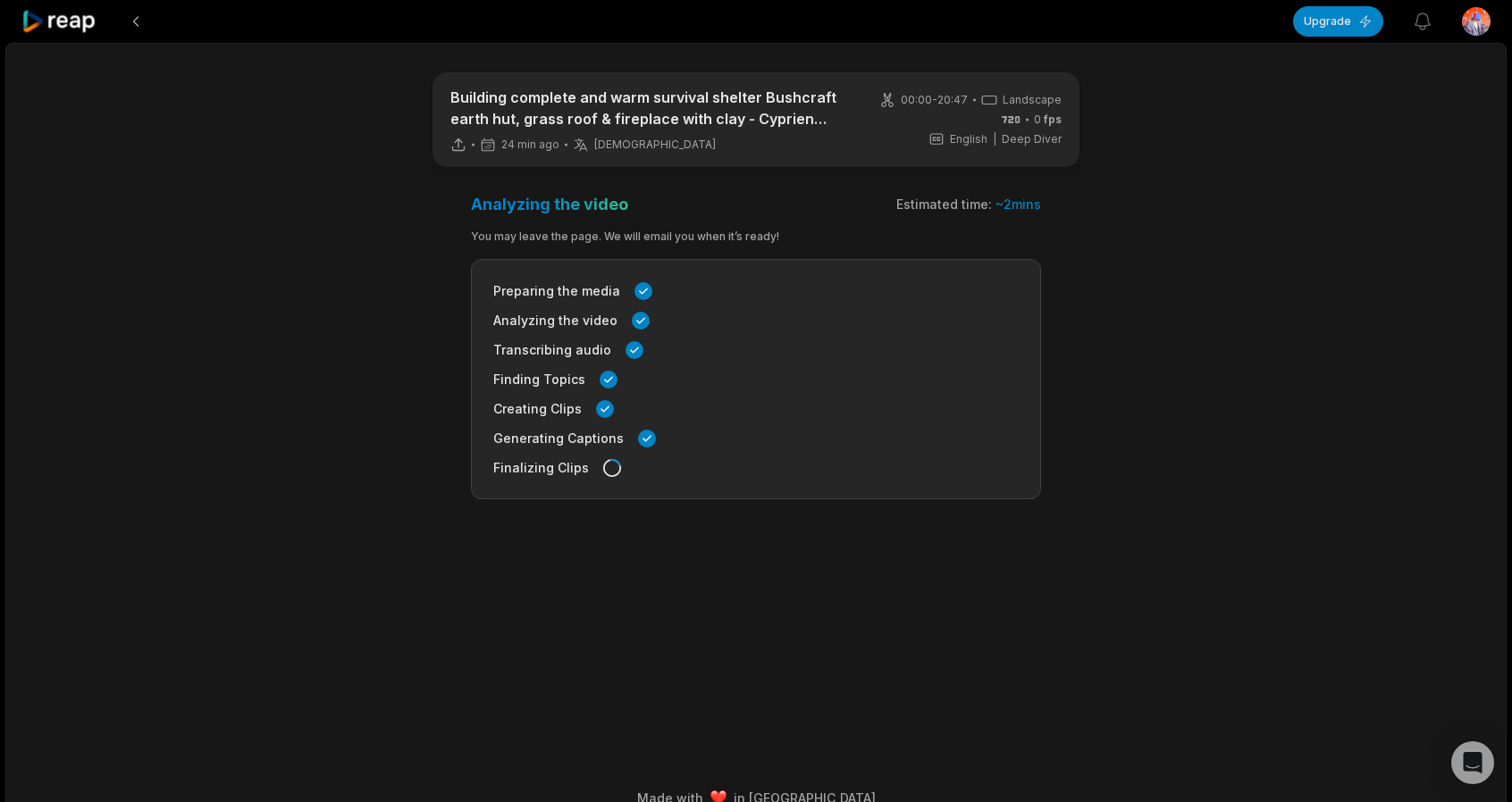
click at [492, 213] on h3 "Analyzing the video" at bounding box center [548, 204] width 157 height 21
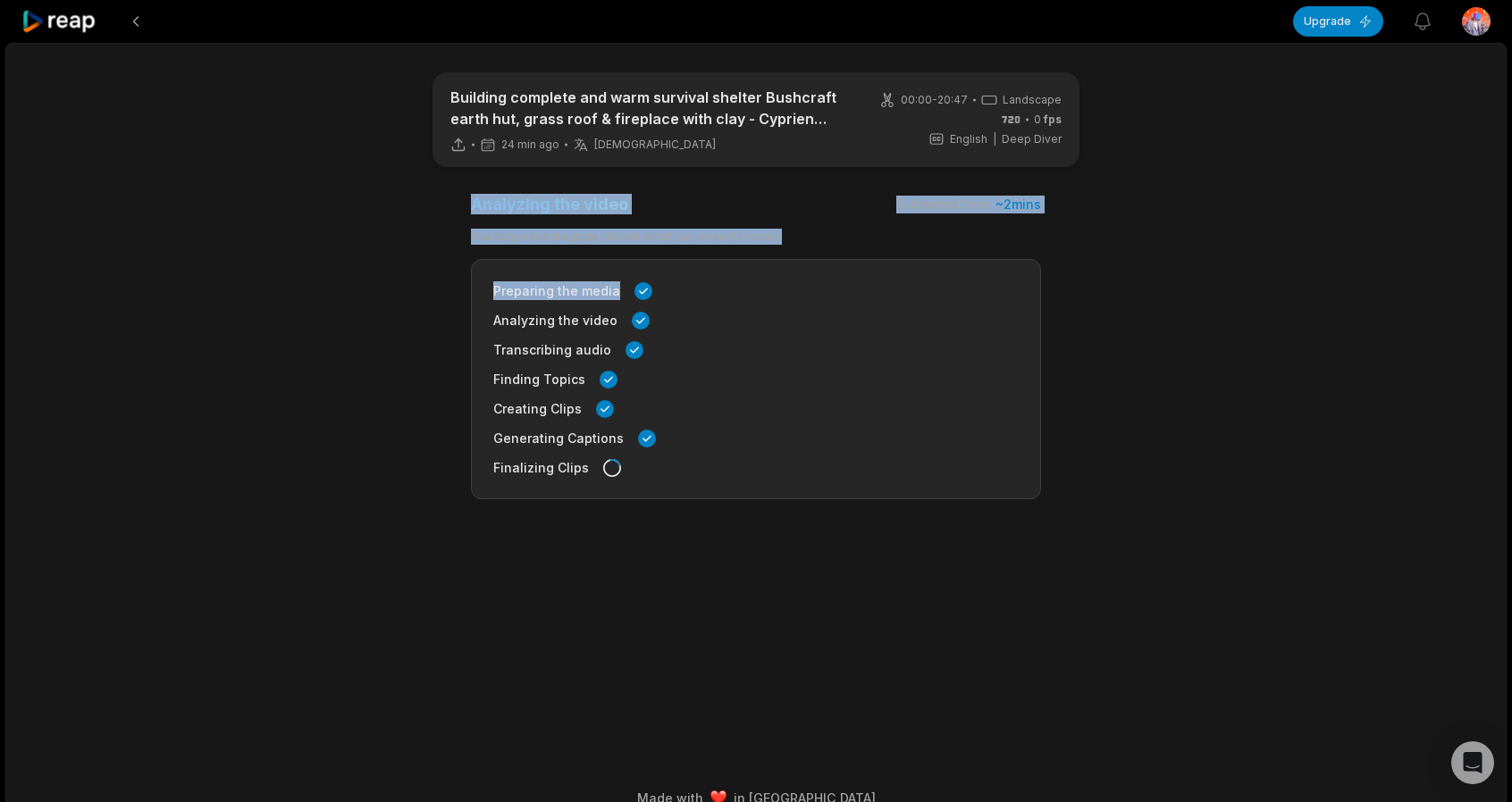
drag, startPoint x: 469, startPoint y: 195, endPoint x: 1019, endPoint y: 230, distance: 551.1
click at [1008, 243] on main "Building complete and warm survival shelter Bushcraft earth hut, grass roof & f…" at bounding box center [755, 383] width 865 height 623
click at [864, 205] on div "Analyzing the video Estimated time: ~ 2 mins" at bounding box center [755, 204] width 570 height 21
drag, startPoint x: 806, startPoint y: 231, endPoint x: 458, endPoint y: 162, distance: 354.8
click at [454, 177] on main "Building complete and warm survival shelter Bushcraft earth hut, grass roof & f…" at bounding box center [755, 383] width 865 height 623
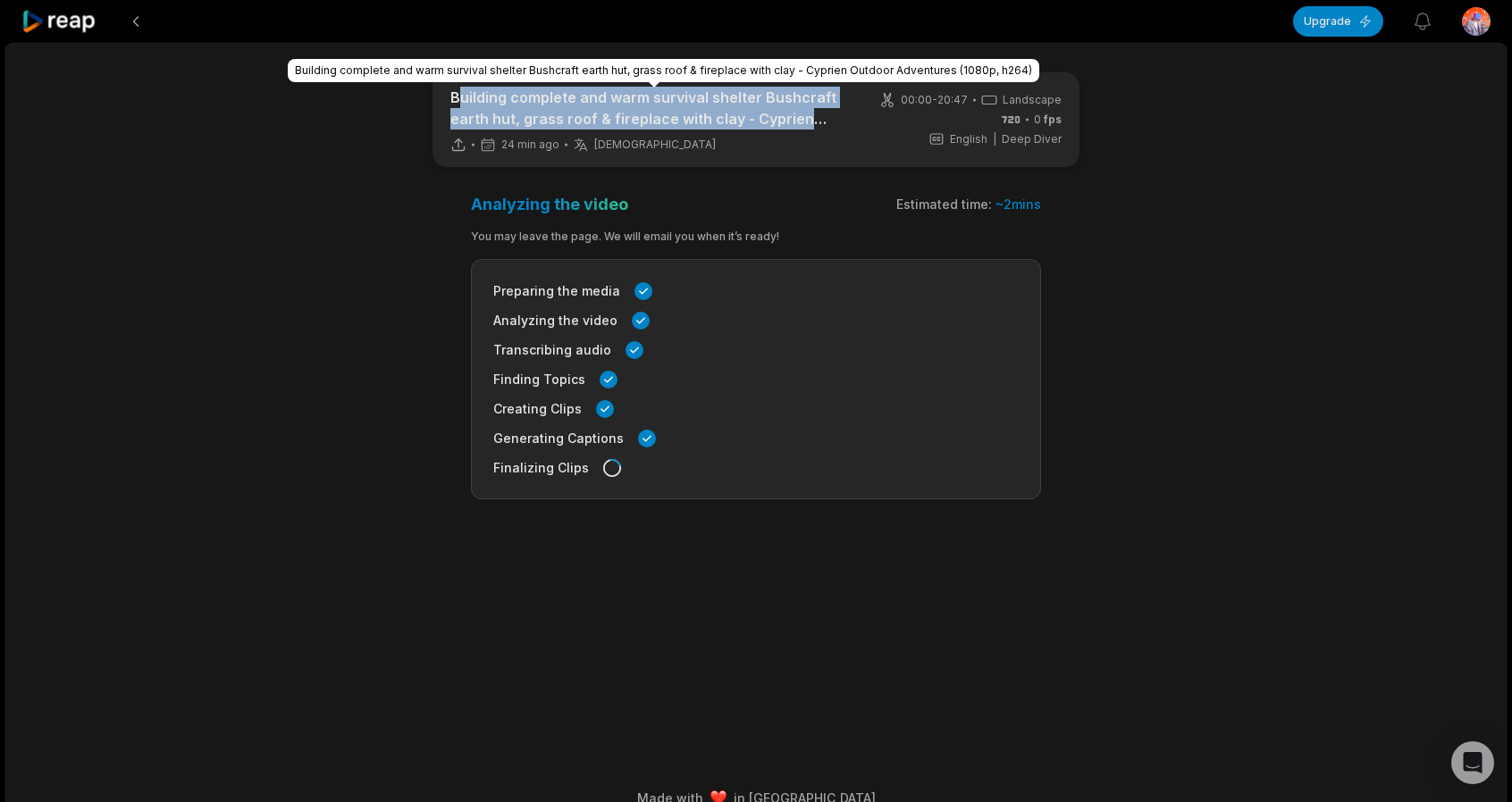
drag, startPoint x: 455, startPoint y: 152, endPoint x: 426, endPoint y: 67, distance: 89.8
click at [458, 101] on div "Building complete and warm survival shelter Bushcraft earth hut, grass roof & f…" at bounding box center [755, 119] width 647 height 95
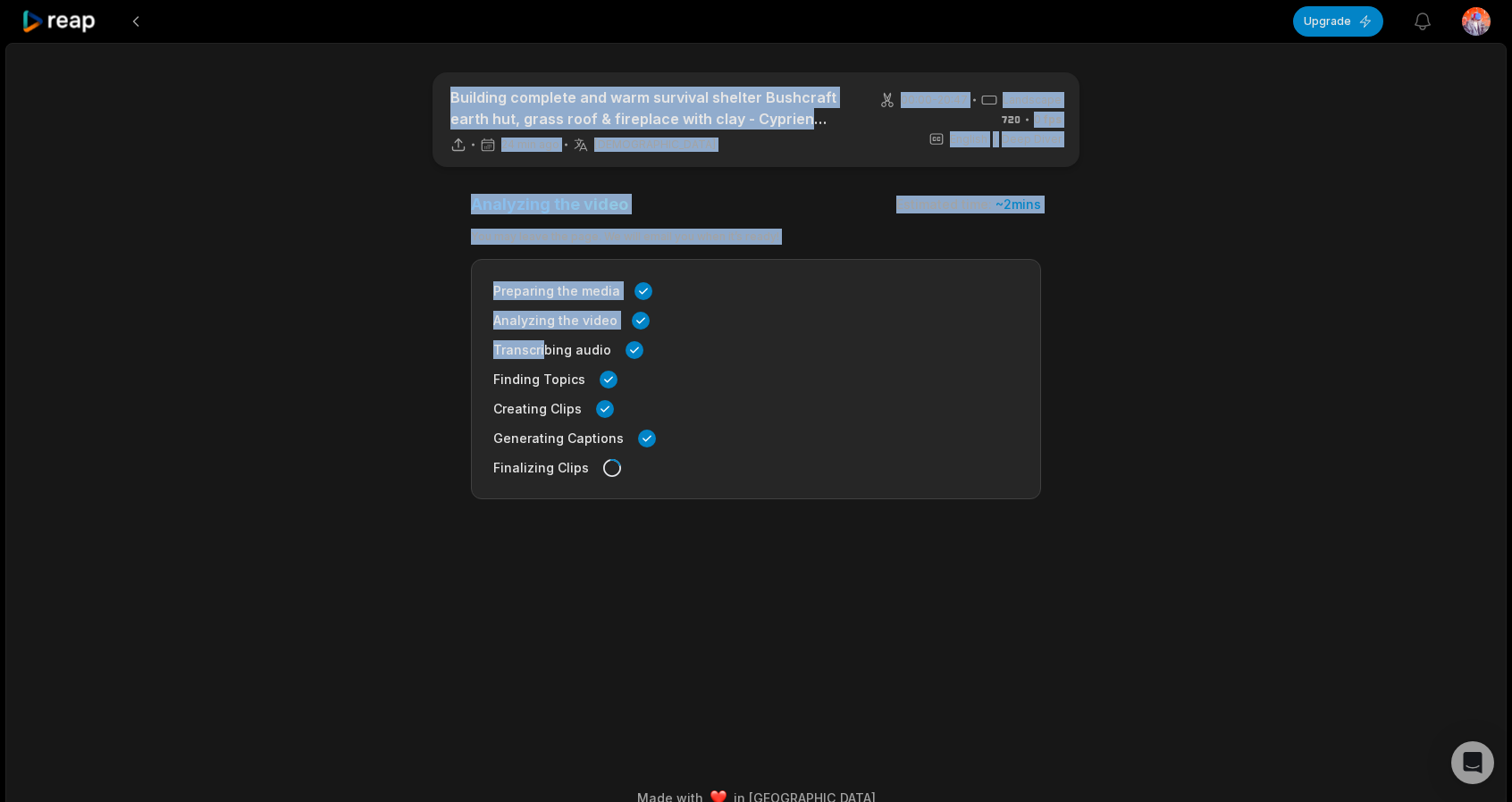
drag, startPoint x: 426, startPoint y: 67, endPoint x: 568, endPoint y: 349, distance: 315.7
click at [542, 347] on main "Building complete and warm survival shelter Bushcraft earth hut, grass roof & f…" at bounding box center [755, 383] width 865 height 623
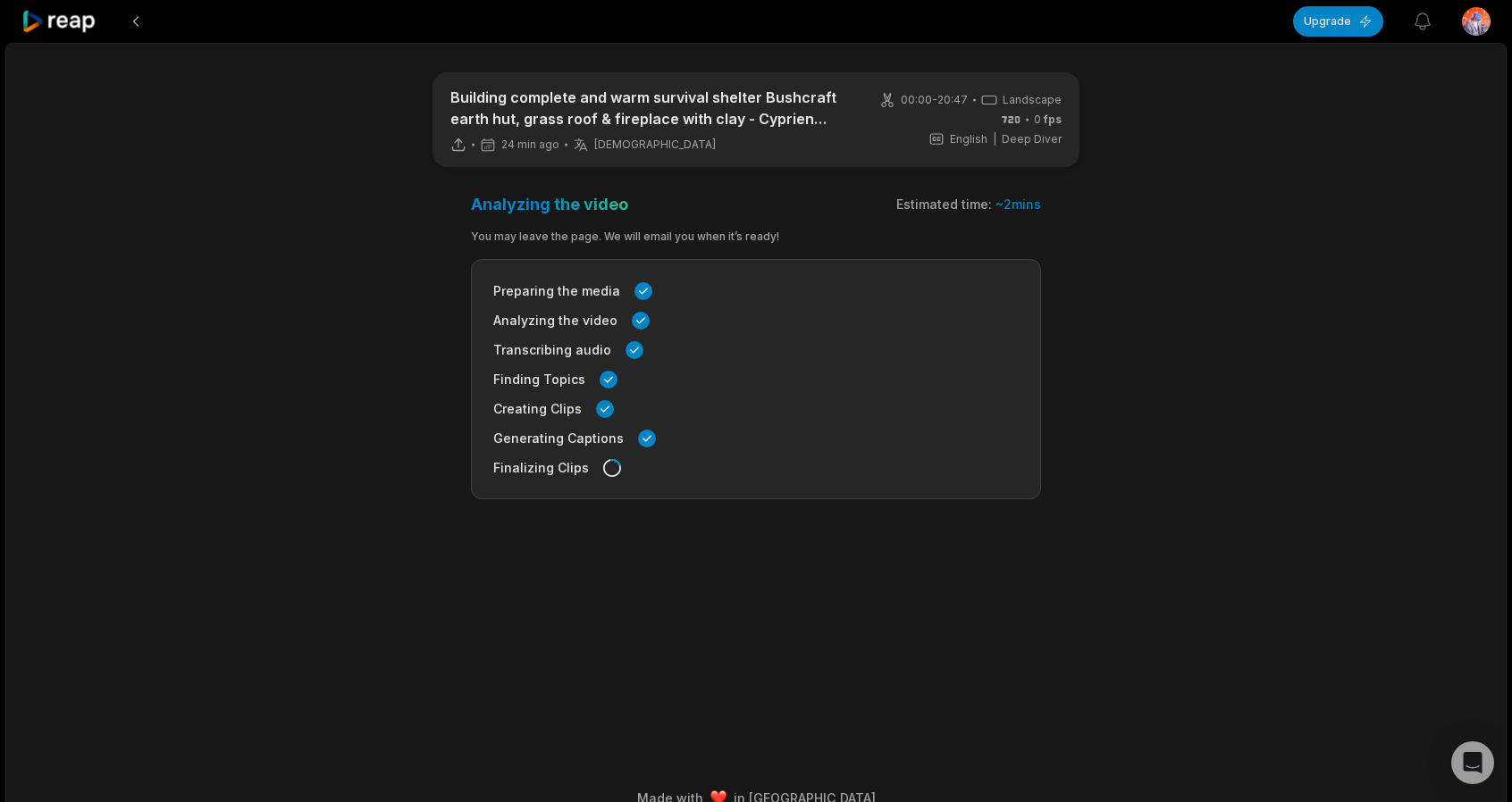
click at [692, 332] on div "Preparing the media Analyzing the video Transcribing audio Finding Topics Creat…" at bounding box center [755, 379] width 570 height 240
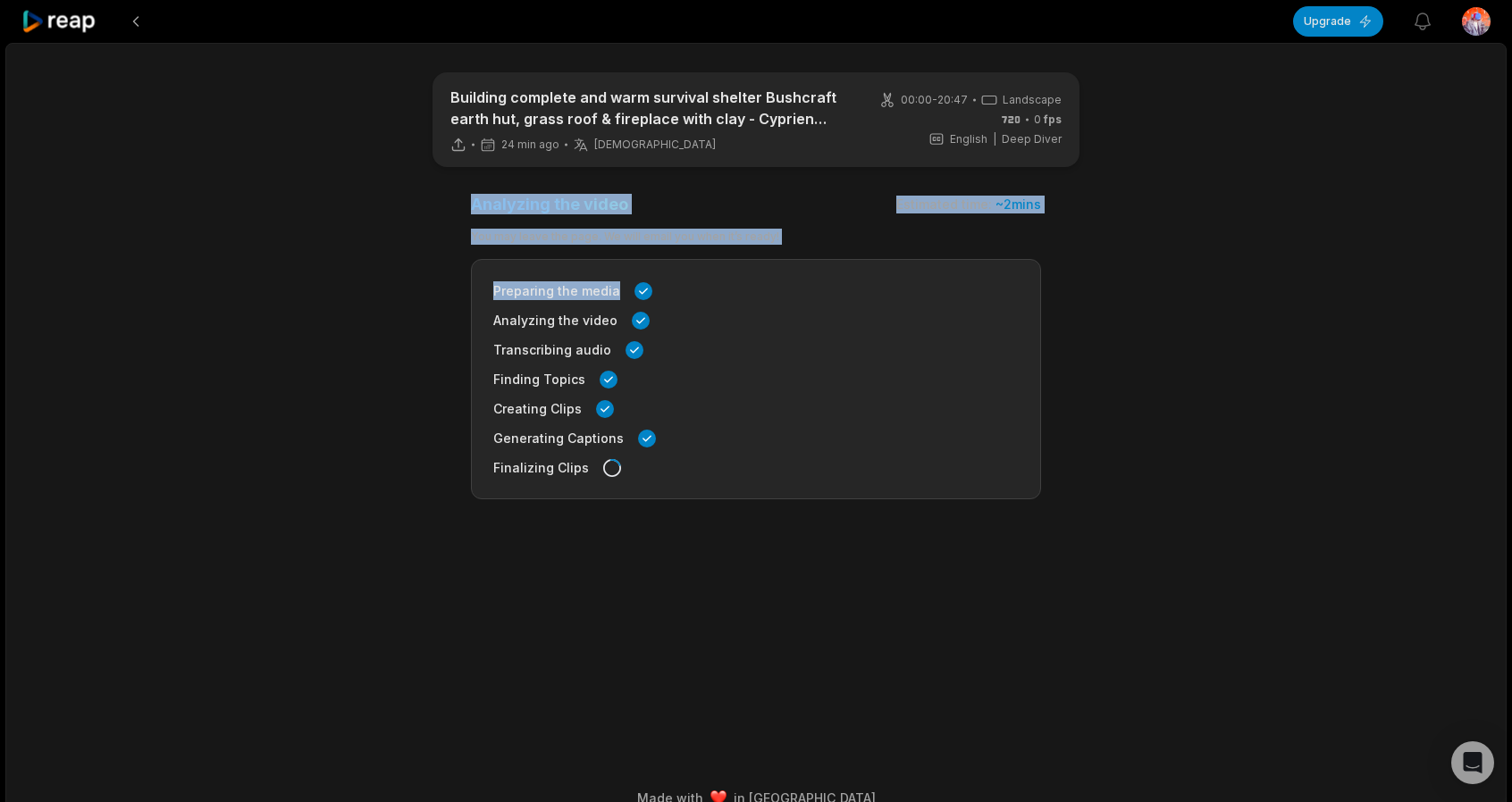
drag, startPoint x: 453, startPoint y: 199, endPoint x: 656, endPoint y: 285, distance: 220.5
click at [656, 285] on main "Building complete and warm survival shelter Bushcraft earth hut, grass roof & f…" at bounding box center [755, 383] width 865 height 623
drag, startPoint x: 778, startPoint y: 290, endPoint x: 456, endPoint y: 185, distance: 338.7
click at [455, 185] on main "Building complete and warm survival shelter Bushcraft earth hut, grass roof & f…" at bounding box center [755, 383] width 865 height 623
click at [576, 228] on div "Analyzing the video Estimated time: ~ 2 mins You may leave the page. We will em…" at bounding box center [755, 346] width 570 height 305
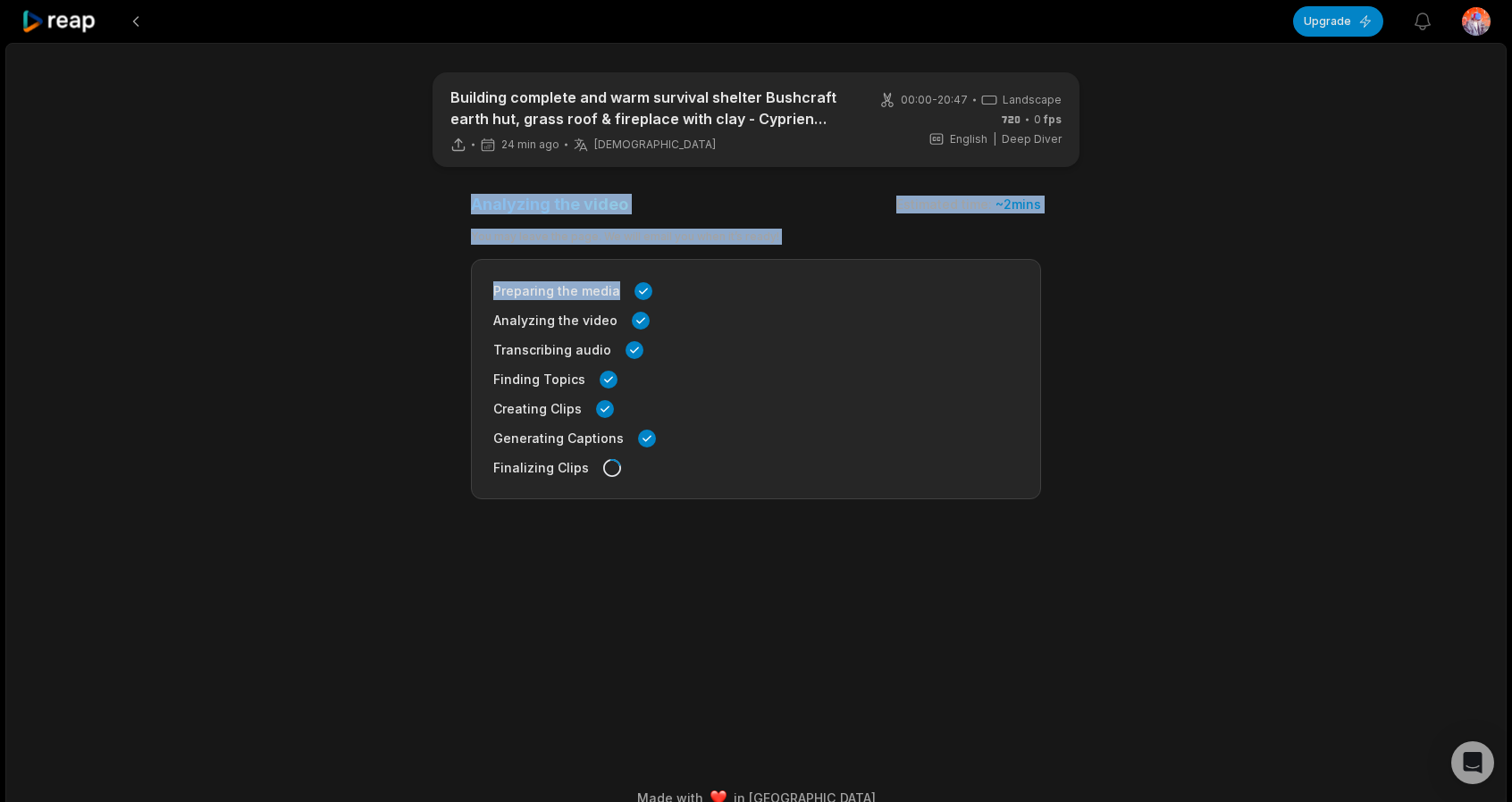
click at [522, 201] on h3 "Analyzing the video" at bounding box center [548, 204] width 157 height 21
drag, startPoint x: 482, startPoint y: 213, endPoint x: 553, endPoint y: 256, distance: 83.0
click at [553, 256] on div "Analyzing the video Estimated time: ~ 2 mins You may leave the page. We will em…" at bounding box center [755, 346] width 570 height 305
drag, startPoint x: 472, startPoint y: 197, endPoint x: 770, endPoint y: 235, distance: 300.4
click at [770, 235] on div "Analyzing the video Estimated time: ~ 2 mins You may leave the page. We will em…" at bounding box center [755, 346] width 570 height 305
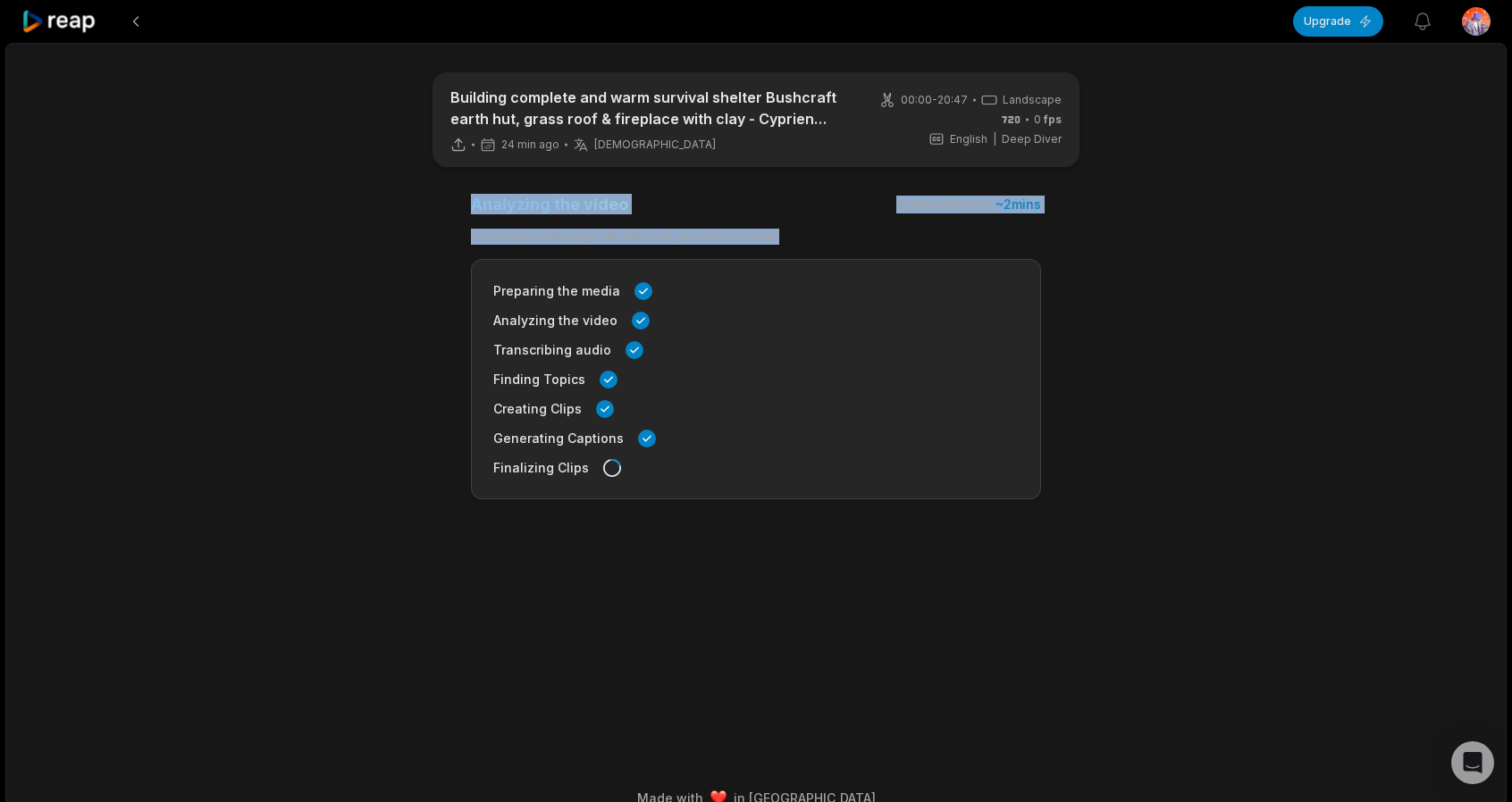
click at [779, 235] on div "You may leave the page. We will email you when it’s ready!" at bounding box center [755, 237] width 570 height 16
click at [822, 208] on div "Analyzing the video Estimated time: ~ 2 mins" at bounding box center [755, 204] width 570 height 21
click at [983, 207] on div "Estimated time: ~ 2 mins" at bounding box center [968, 204] width 145 height 18
drag, startPoint x: 1035, startPoint y: 198, endPoint x: 467, endPoint y: 193, distance: 568.0
click at [467, 193] on main "Building complete and warm survival shelter Bushcraft earth hut, grass roof & f…" at bounding box center [755, 383] width 865 height 623
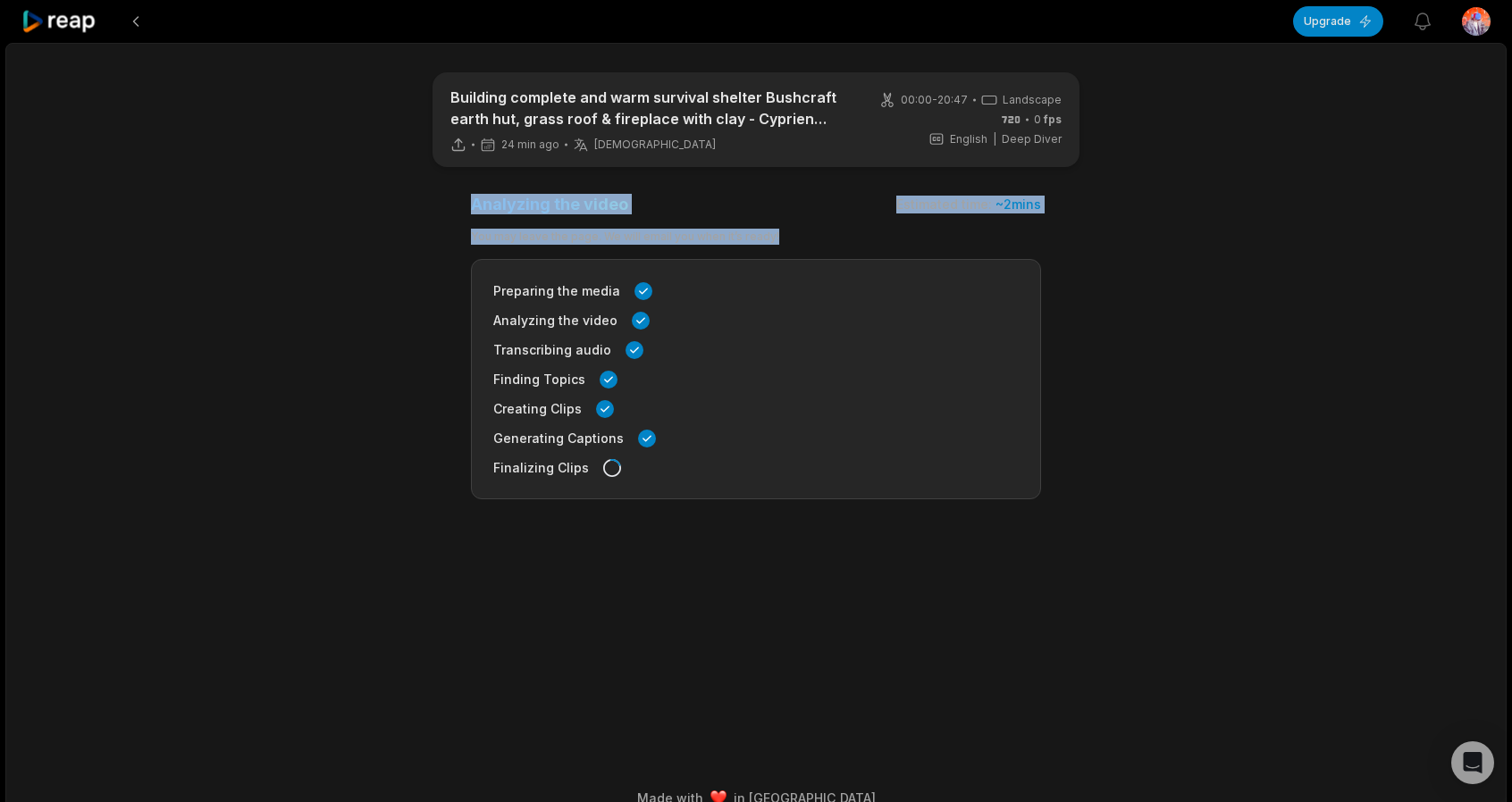
click at [464, 186] on main "Building complete and warm survival shelter Bushcraft earth hut, grass roof & f…" at bounding box center [755, 383] width 865 height 623
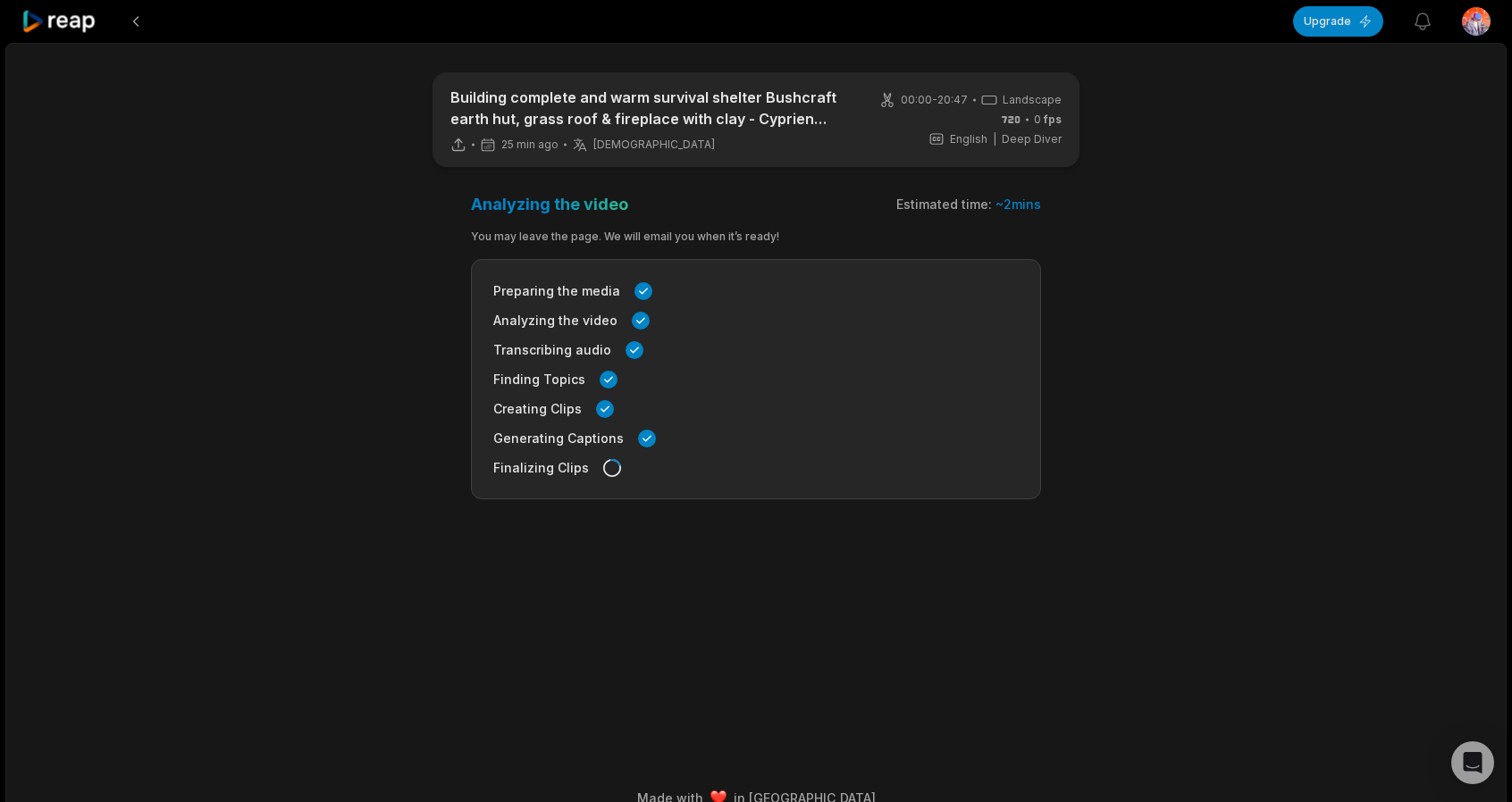
click at [485, 199] on h3 "Analyzing the video" at bounding box center [548, 204] width 157 height 21
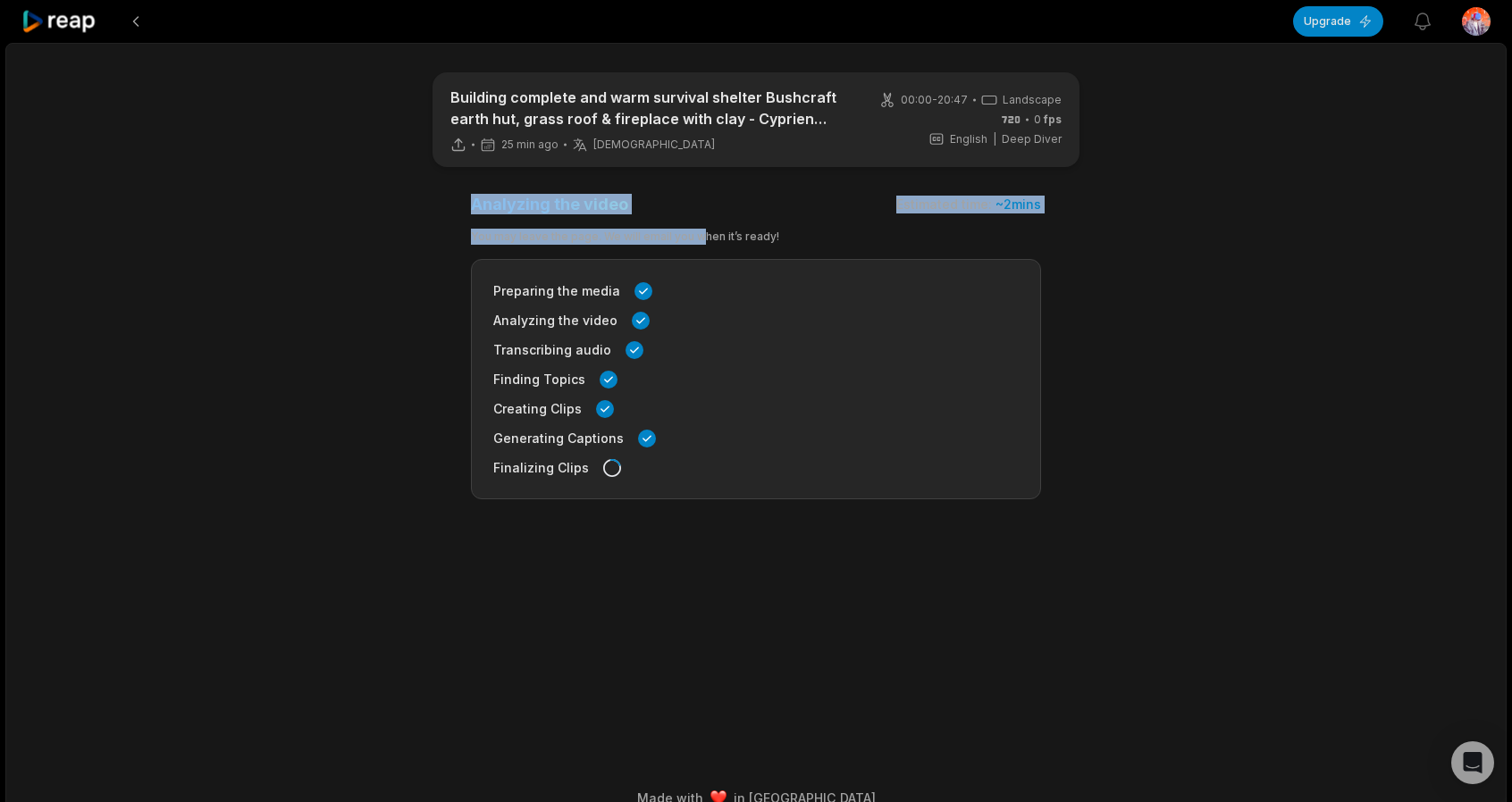
drag, startPoint x: 477, startPoint y: 209, endPoint x: 695, endPoint y: 215, distance: 218.1
click at [695, 215] on main "Building complete and warm survival shelter Bushcraft earth hut, grass roof & f…" at bounding box center [755, 383] width 865 height 623
click at [695, 215] on div "Analyzing the video Estimated time: ~ 2 mins You may leave the page. We will em…" at bounding box center [755, 346] width 570 height 305
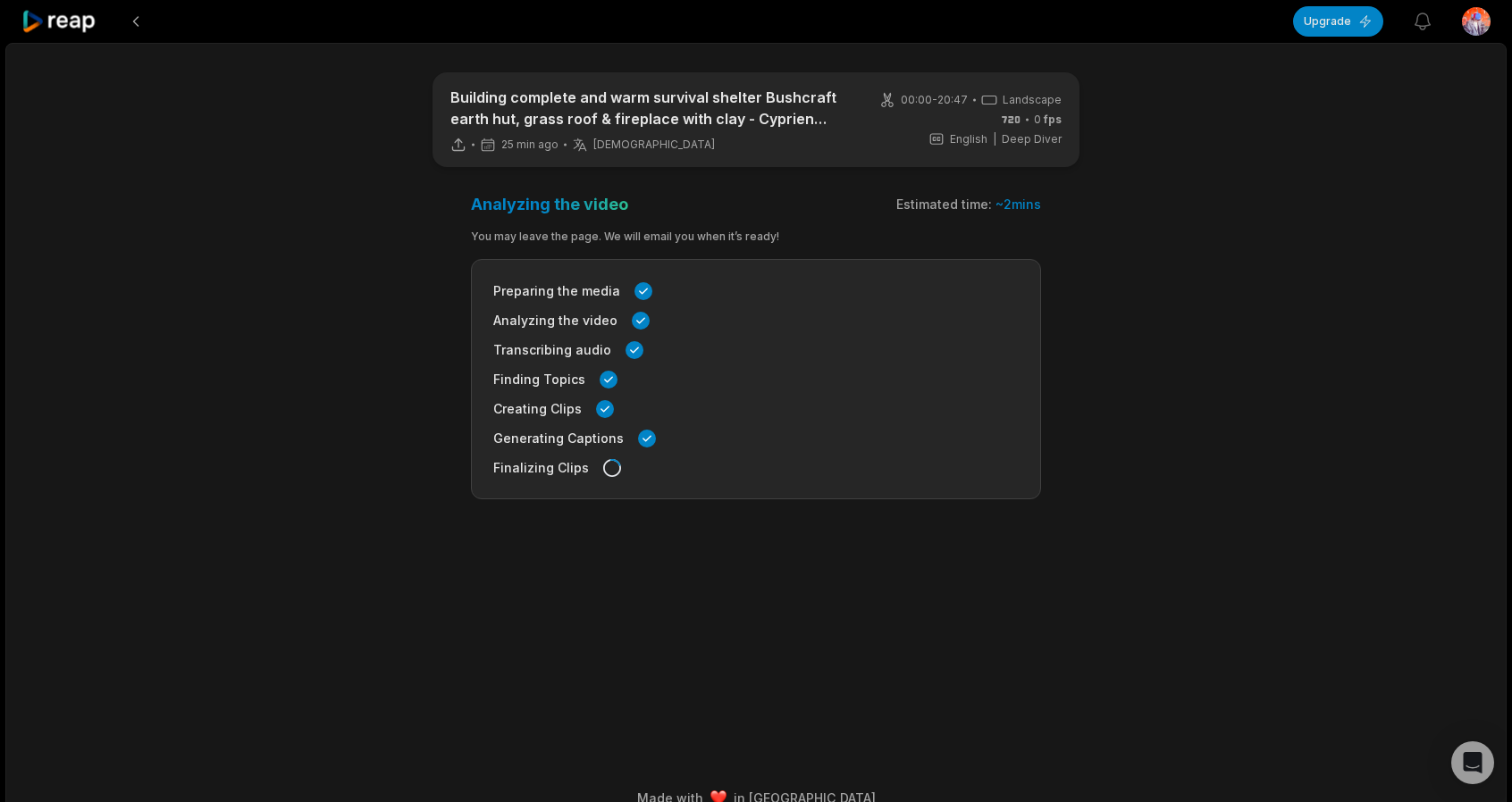
click at [695, 215] on div "Analyzing the video Estimated time: ~ 2 mins You may leave the page. We will em…" at bounding box center [755, 346] width 570 height 305
click at [725, 239] on div "You may leave the page. We will email you when it’s ready!" at bounding box center [755, 237] width 570 height 16
click at [725, 244] on div "You may leave the page. We will email you when it’s ready!" at bounding box center [755, 237] width 570 height 16
click at [725, 246] on div "Analyzing the video Estimated time: ~ 2 mins You may leave the page. We will em…" at bounding box center [755, 346] width 570 height 305
click at [727, 235] on div "You may leave the page. We will email you when it’s ready!" at bounding box center [755, 237] width 570 height 16
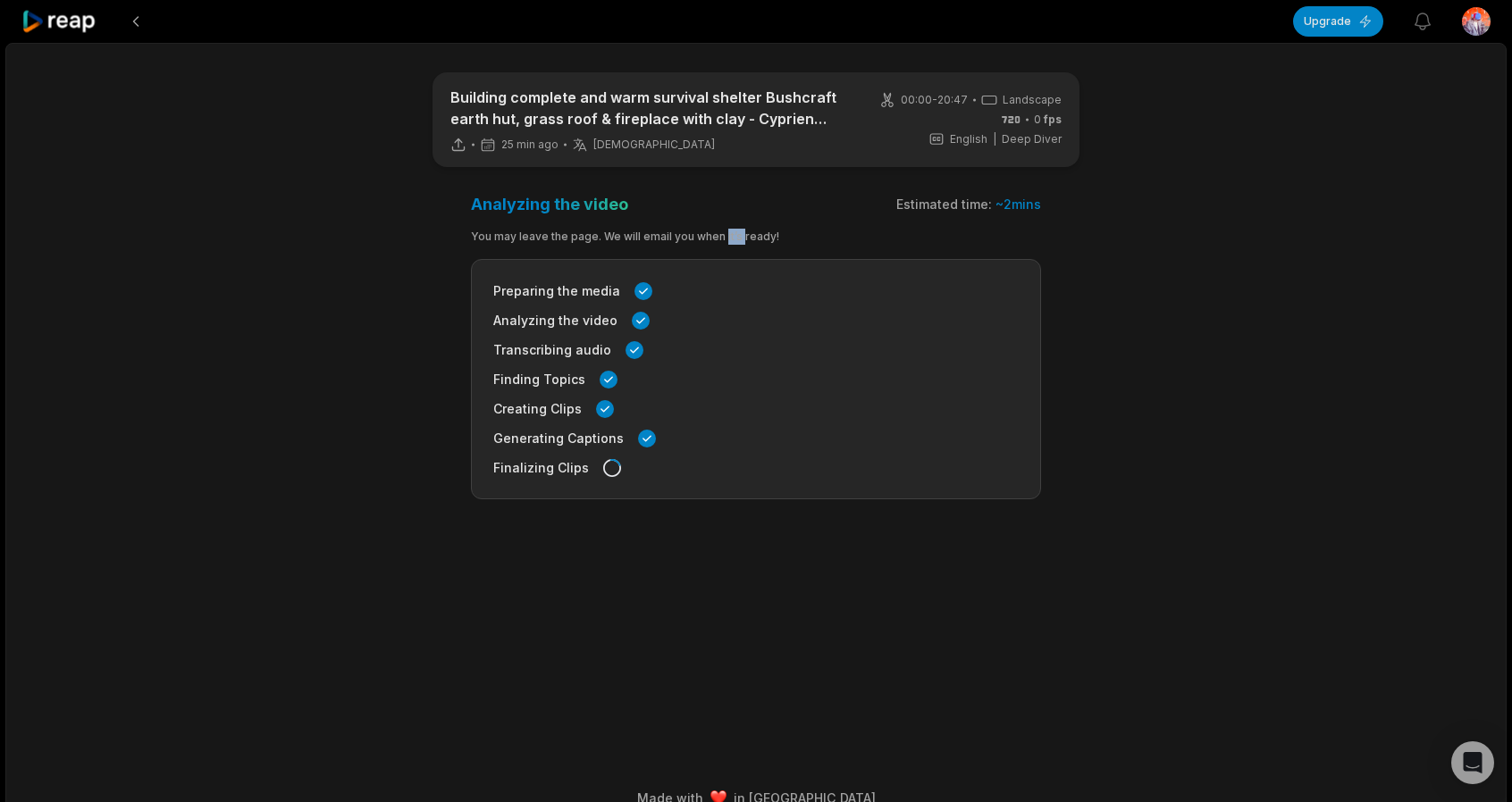
click at [727, 235] on div "You may leave the page. We will email you when it’s ready!" at bounding box center [755, 237] width 570 height 16
click at [754, 239] on div "You may leave the page. We will email you when it’s ready!" at bounding box center [755, 237] width 570 height 16
drag, startPoint x: 772, startPoint y: 235, endPoint x: 698, endPoint y: 212, distance: 77.5
click at [799, 281] on div "Analyzing the video Estimated time: ~ 2 mins You may leave the page. We will em…" at bounding box center [755, 346] width 570 height 305
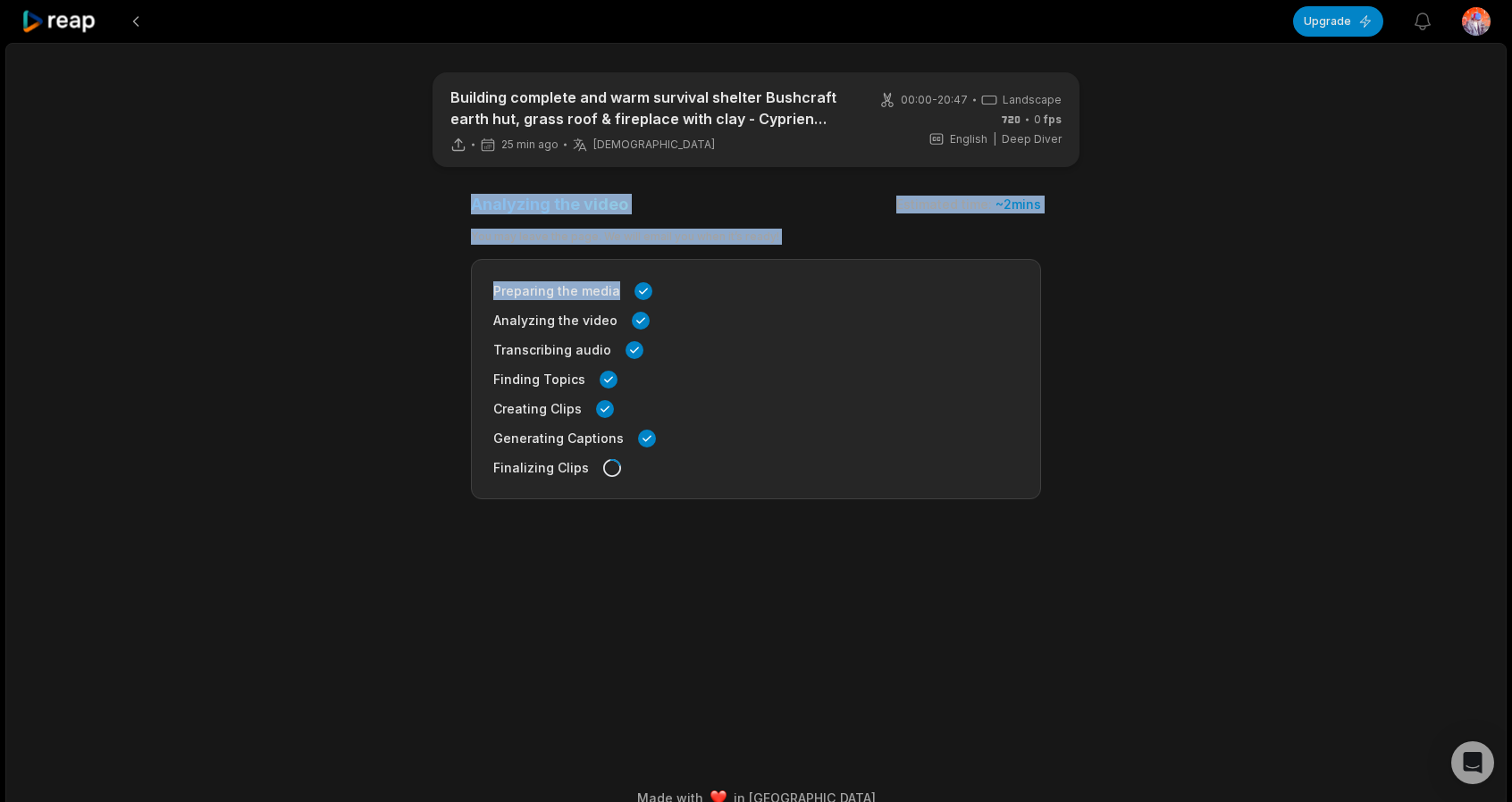
drag, startPoint x: 698, startPoint y: 212, endPoint x: 460, endPoint y: 195, distance: 238.6
click at [460, 195] on main "Building complete and warm survival shelter Bushcraft earth hut, grass roof & f…" at bounding box center [755, 383] width 865 height 623
click at [467, 193] on main "Building complete and warm survival shelter Bushcraft earth hut, grass roof & f…" at bounding box center [755, 383] width 865 height 623
drag, startPoint x: 469, startPoint y: 194, endPoint x: 610, endPoint y: 242, distance: 148.9
click at [599, 240] on main "Building complete and warm survival shelter Bushcraft earth hut, grass roof & f…" at bounding box center [755, 383] width 865 height 623
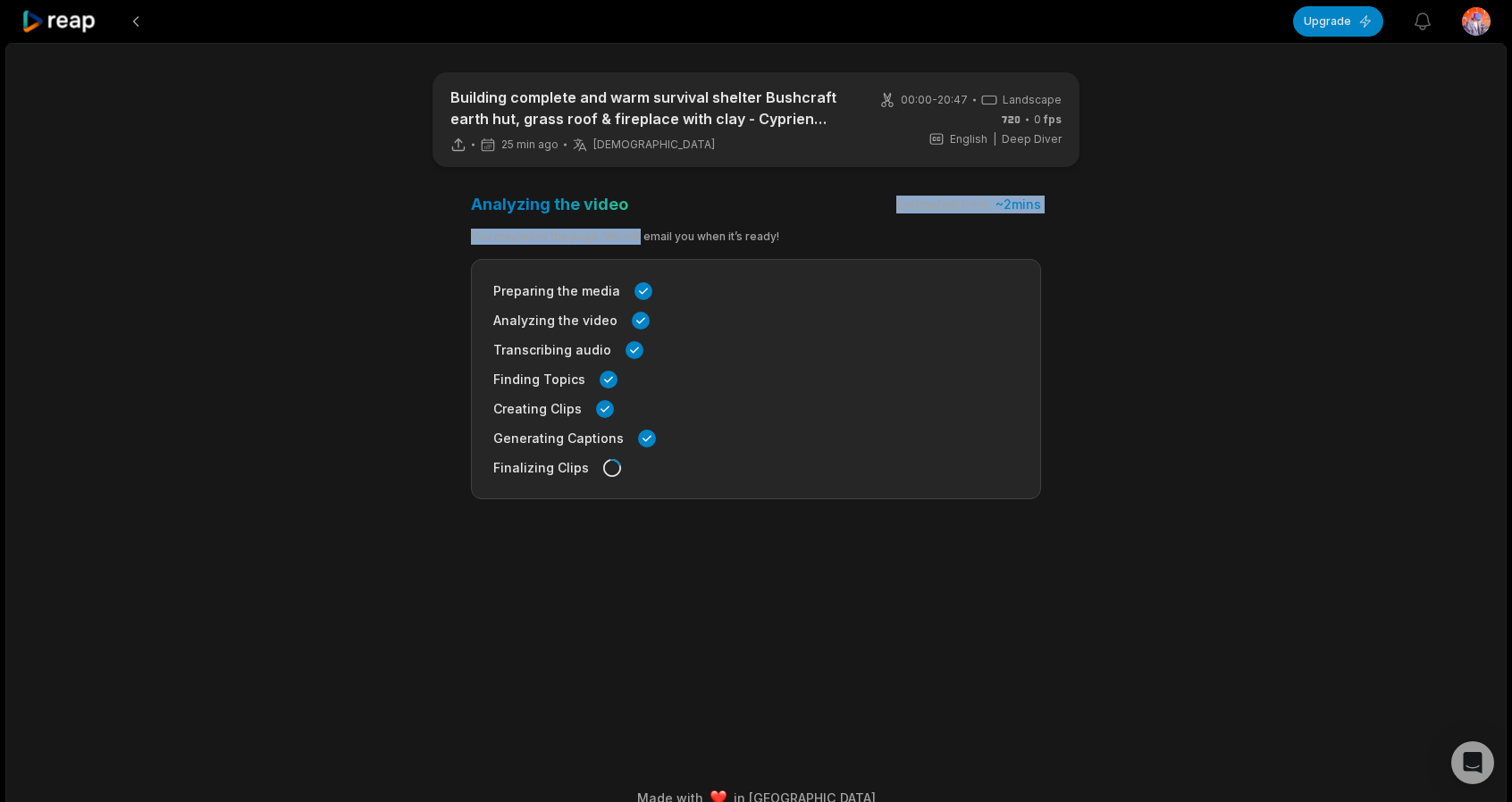
drag, startPoint x: 638, startPoint y: 242, endPoint x: 678, endPoint y: 214, distance: 48.8
click at [678, 214] on div "Analyzing the video Estimated time: ~ 2 mins You may leave the page. We will em…" at bounding box center [755, 346] width 570 height 305
drag, startPoint x: 663, startPoint y: 215, endPoint x: 440, endPoint y: 227, distance: 223.3
click at [440, 227] on main "Building complete and warm survival shelter Bushcraft earth hut, grass roof & f…" at bounding box center [755, 383] width 865 height 623
drag, startPoint x: 463, startPoint y: 199, endPoint x: 890, endPoint y: 239, distance: 428.9
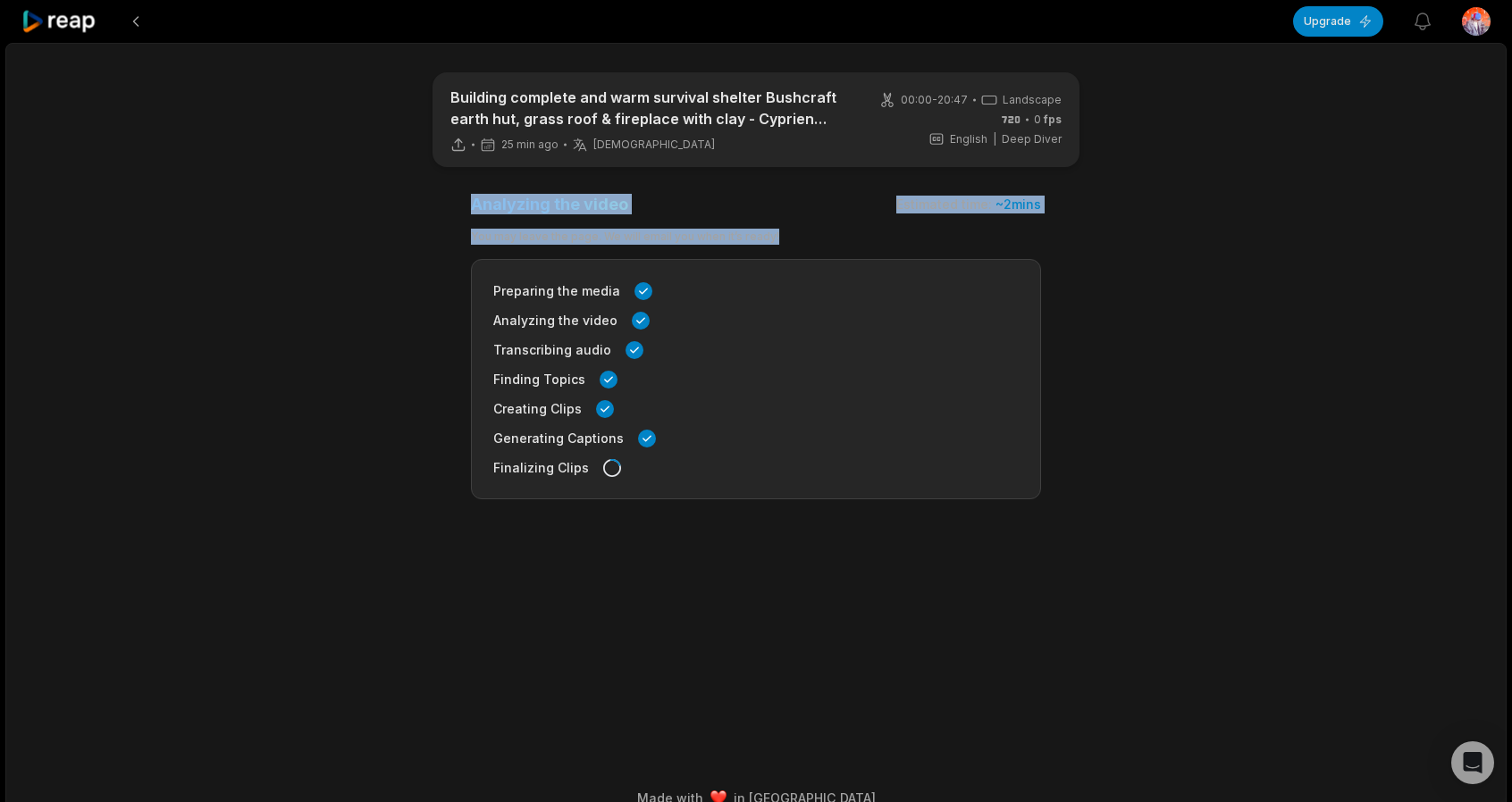
click at [890, 239] on main "Building complete and warm survival shelter Bushcraft earth hut, grass roof & f…" at bounding box center [755, 383] width 865 height 623
click at [901, 203] on div "Estimated time: ~ 2 mins" at bounding box center [968, 204] width 145 height 18
drag, startPoint x: 901, startPoint y: 203, endPoint x: 1050, endPoint y: 204, distance: 149.0
click at [1033, 211] on div "Estimated time: ~ 2 mins" at bounding box center [968, 204] width 145 height 18
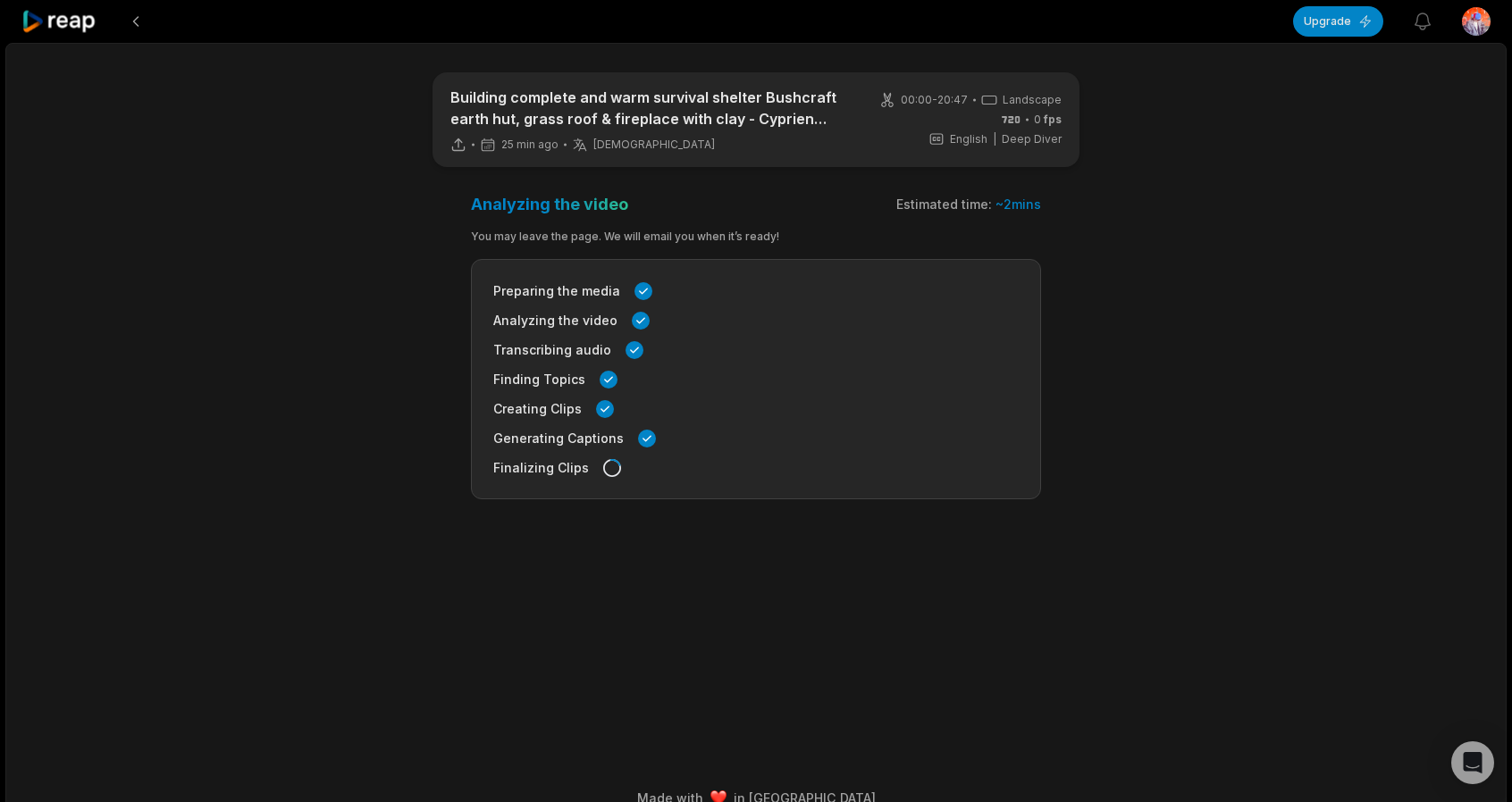
click at [1057, 198] on main "Building complete and warm survival shelter Bushcraft earth hut, grass roof & f…" at bounding box center [755, 383] width 865 height 623
click at [1059, 199] on main "Building complete and warm survival shelter Bushcraft earth hut, grass roof & f…" at bounding box center [755, 383] width 865 height 623
drag, startPoint x: 1019, startPoint y: 195, endPoint x: 877, endPoint y: 175, distance: 143.4
click at [906, 179] on main "Building complete and warm survival shelter Bushcraft earth hut, grass roof & f…" at bounding box center [755, 383] width 865 height 623
drag, startPoint x: 903, startPoint y: 199, endPoint x: 1084, endPoint y: 213, distance: 181.5
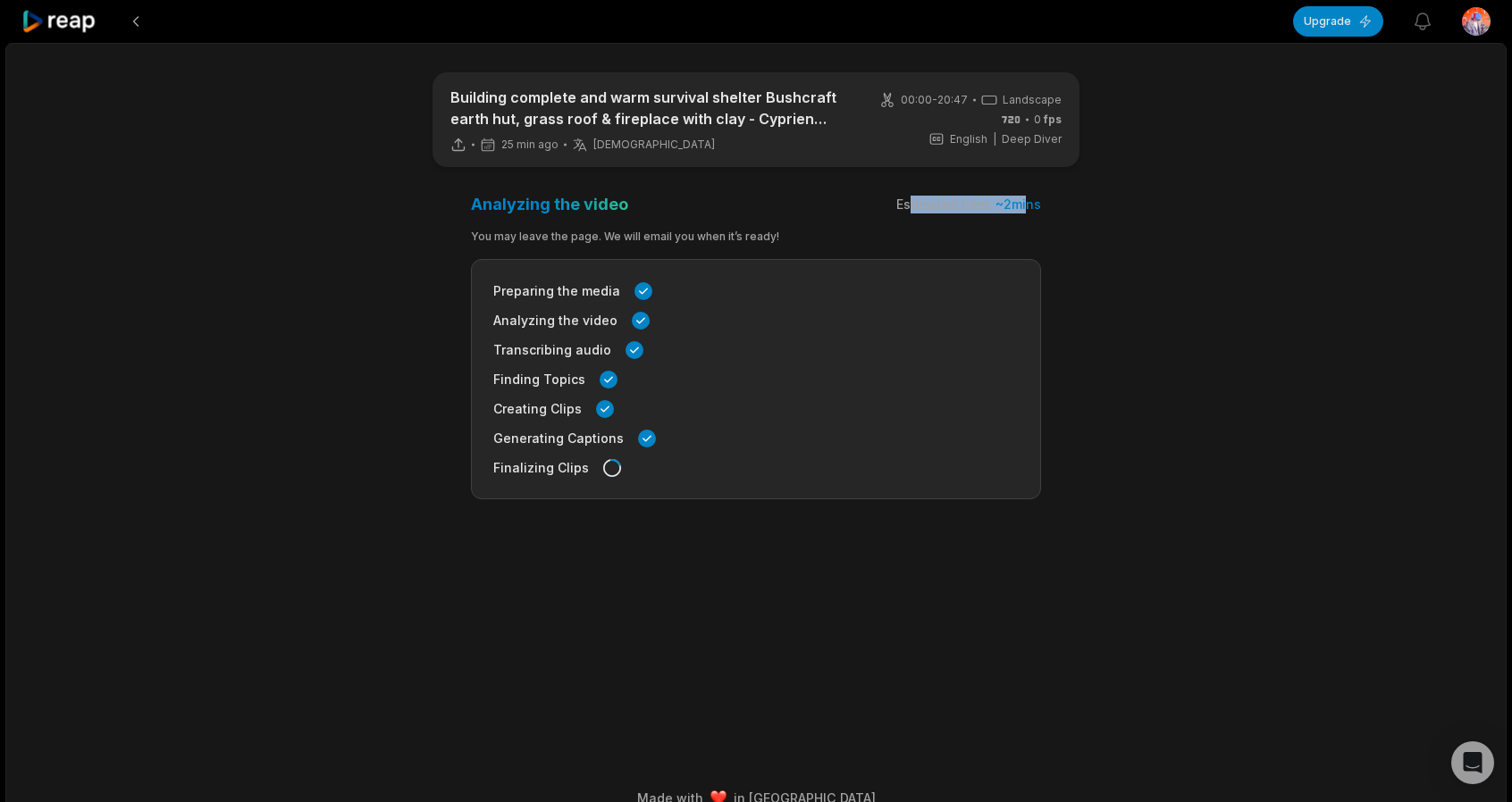
click at [1079, 213] on main "Building complete and warm survival shelter Bushcraft earth hut, grass roof & f…" at bounding box center [755, 383] width 865 height 623
click at [1096, 196] on main "Building complete and warm survival shelter Bushcraft earth hut, grass roof & f…" at bounding box center [755, 383] width 865 height 623
drag, startPoint x: 1096, startPoint y: 195, endPoint x: 448, endPoint y: 94, distance: 655.8
click at [448, 94] on main "Building complete and warm survival shelter Bushcraft earth hut, grass roof & f…" at bounding box center [755, 383] width 865 height 623
click at [685, 191] on main "Building complete and warm survival shelter Bushcraft earth hut, grass roof & f…" at bounding box center [755, 383] width 865 height 623
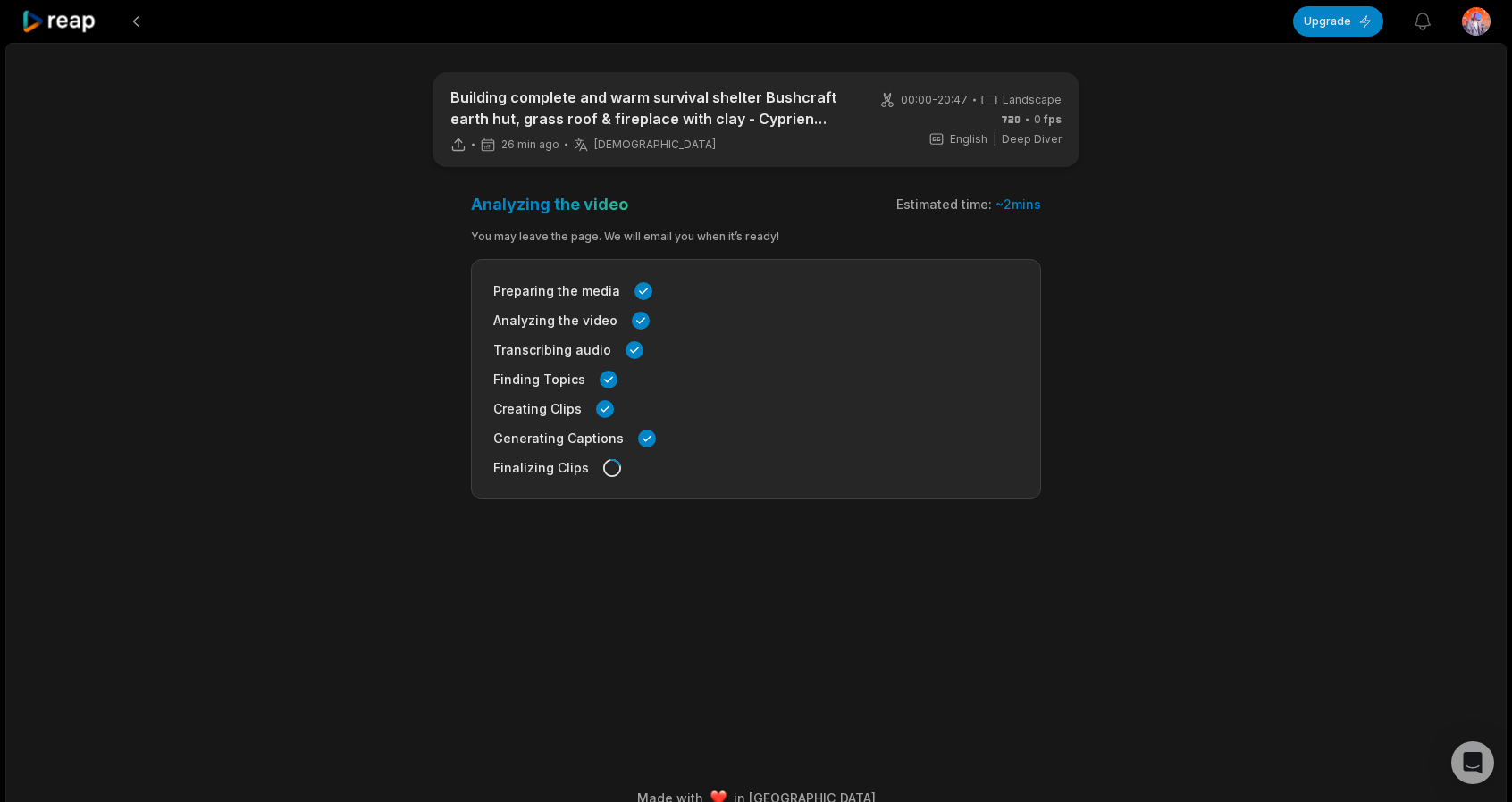
click at [740, 397] on div "Preparing the media Analyzing the video Transcribing audio Finding Topics Creat…" at bounding box center [755, 379] width 570 height 240
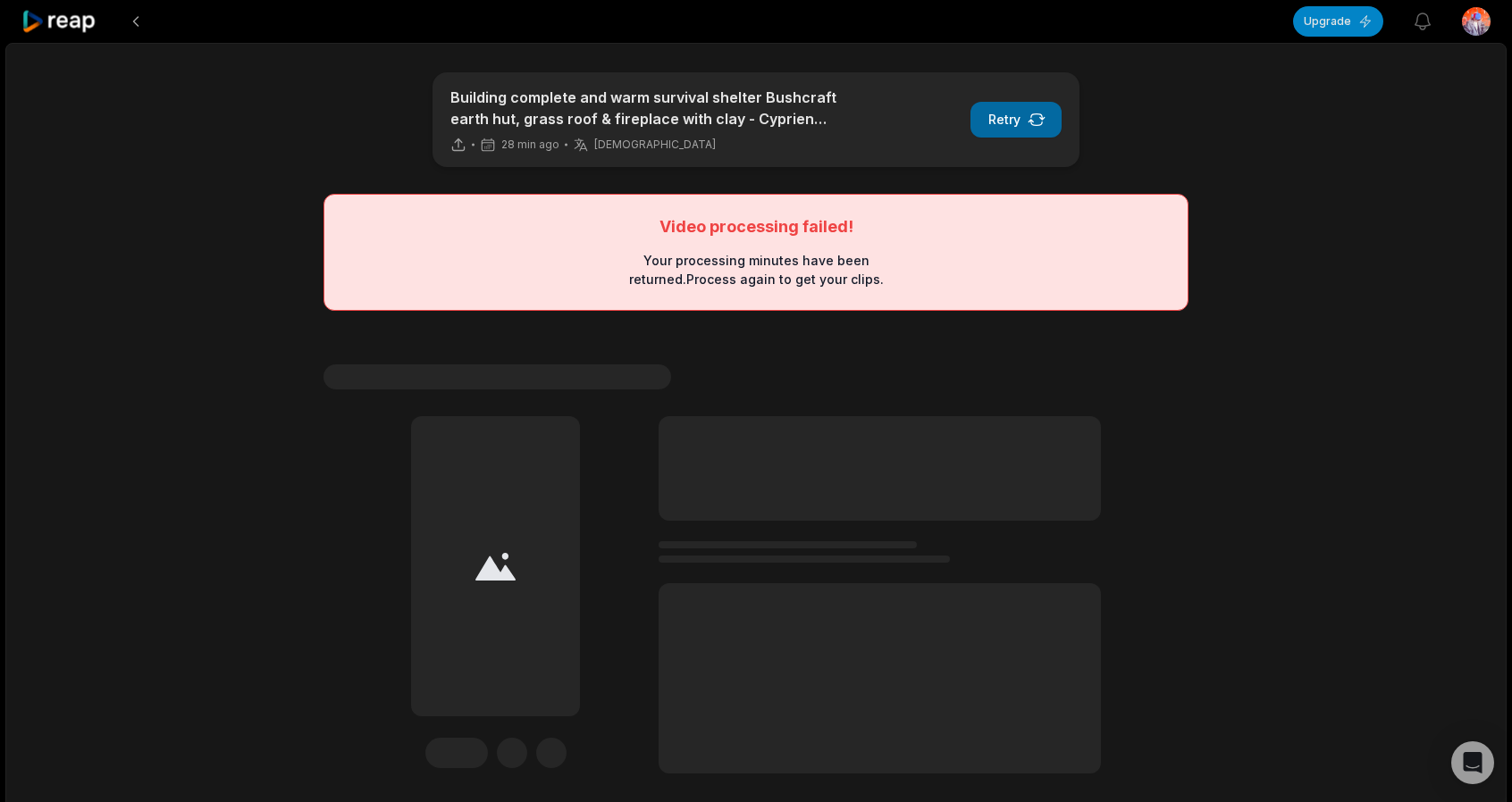
click at [1026, 126] on button "Retry" at bounding box center [1015, 119] width 91 height 36
click at [1024, 102] on button "Retry" at bounding box center [1015, 119] width 91 height 36
click at [1029, 117] on icon "button" at bounding box center [1036, 119] width 18 height 18
drag, startPoint x: 1035, startPoint y: 117, endPoint x: 1037, endPoint y: 94, distance: 23.1
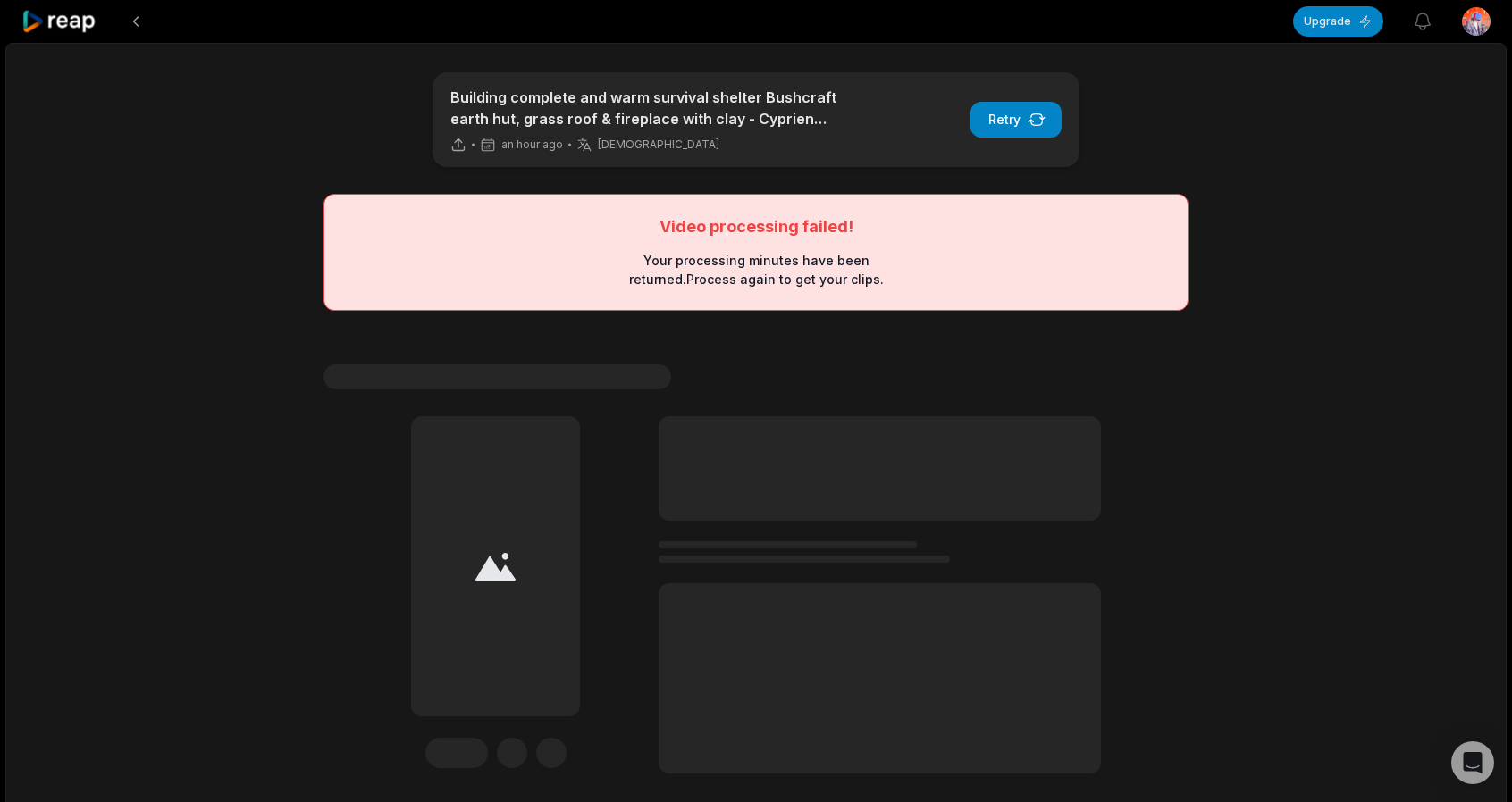
click at [1037, 94] on div "Building complete and warm survival shelter Bushcraft earth hut, grass roof & f…" at bounding box center [755, 119] width 647 height 95
click at [1040, 115] on icon "button" at bounding box center [1036, 119] width 16 height 10
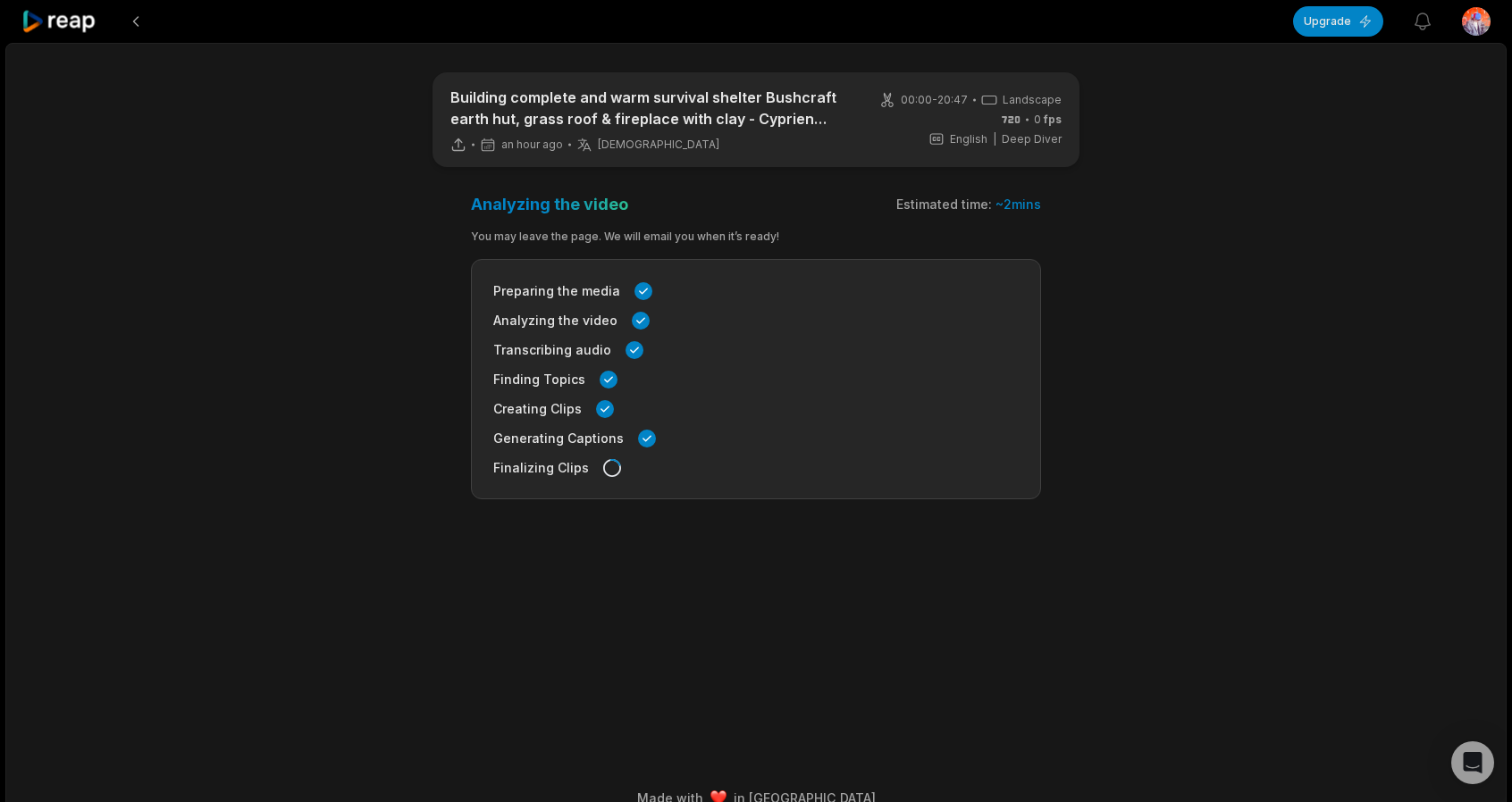
click at [1040, 114] on span "0 fps" at bounding box center [1047, 119] width 27 height 16
